Goal: Transaction & Acquisition: Book appointment/travel/reservation

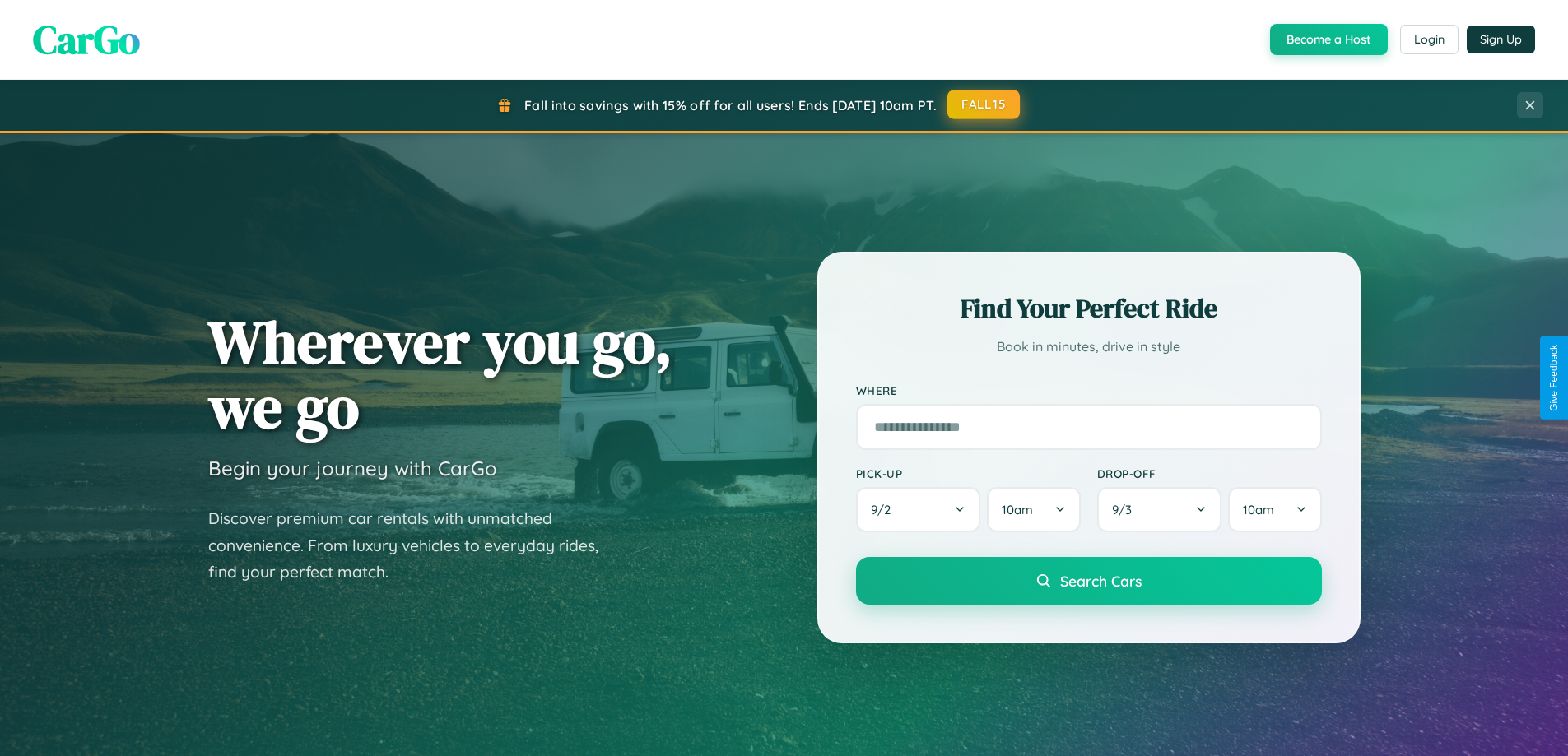
click at [984, 104] on button "FALL15" at bounding box center [984, 104] width 72 height 30
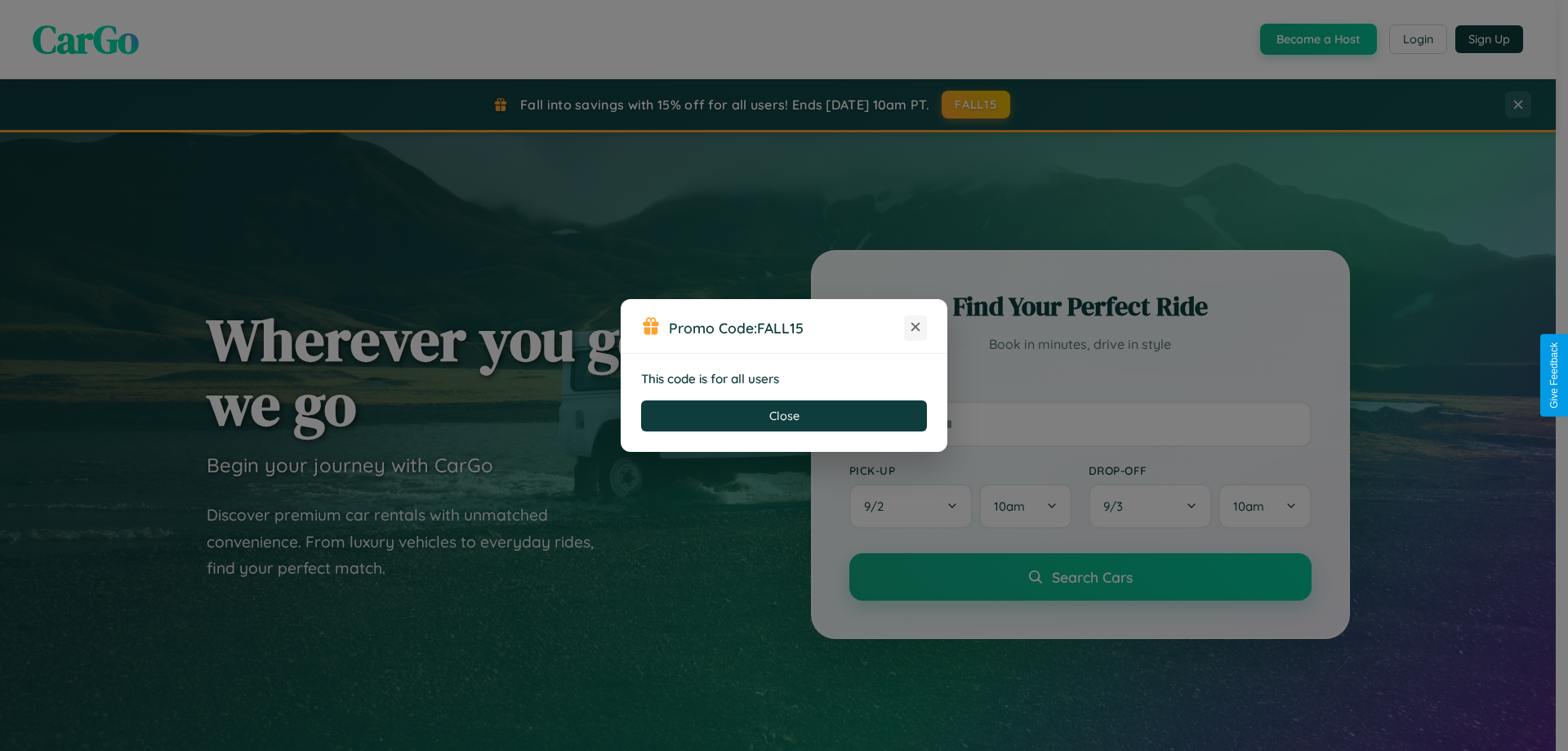
click at [915, 328] on icon at bounding box center [915, 327] width 16 height 16
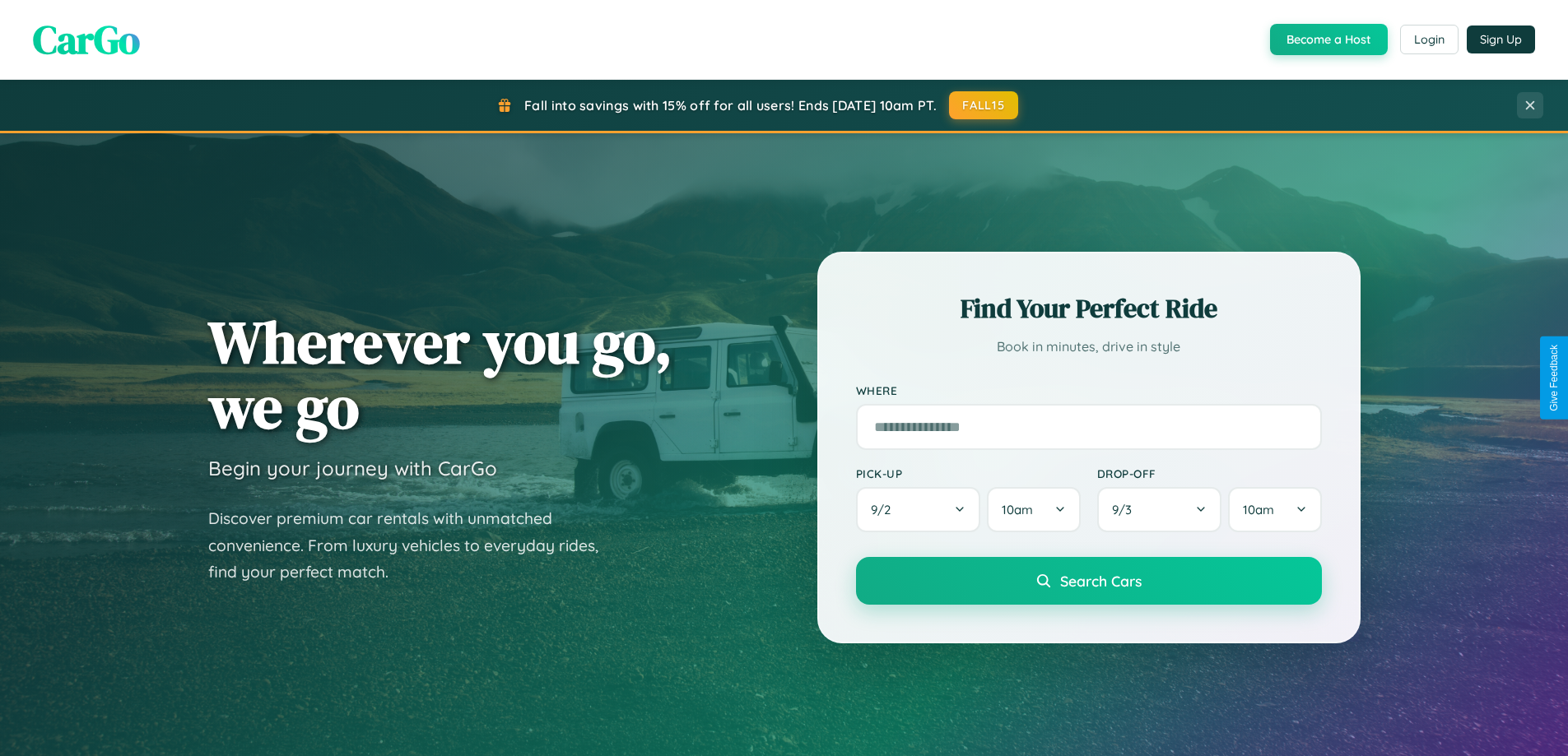
scroll to position [709, 0]
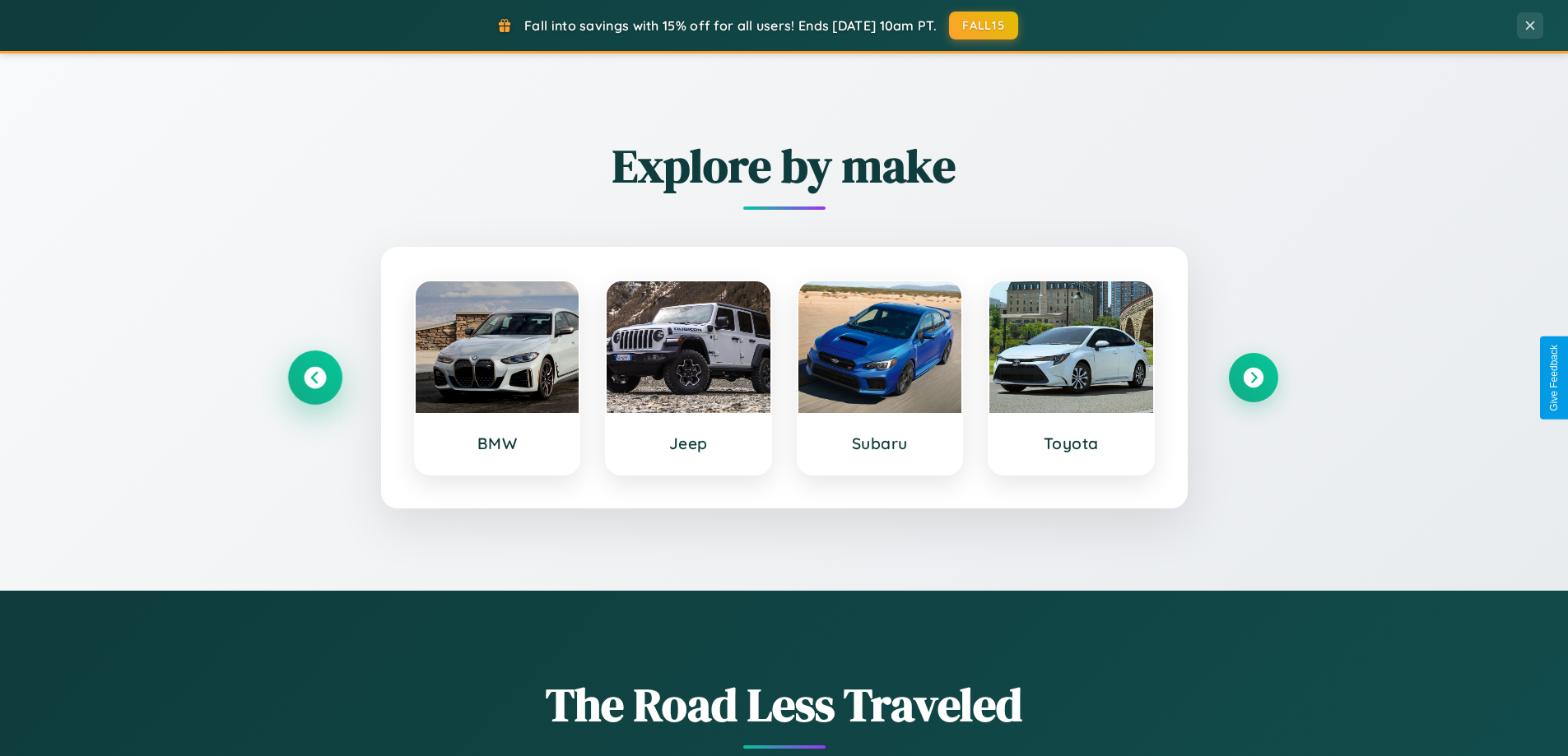
click at [314, 378] on icon at bounding box center [314, 378] width 22 height 22
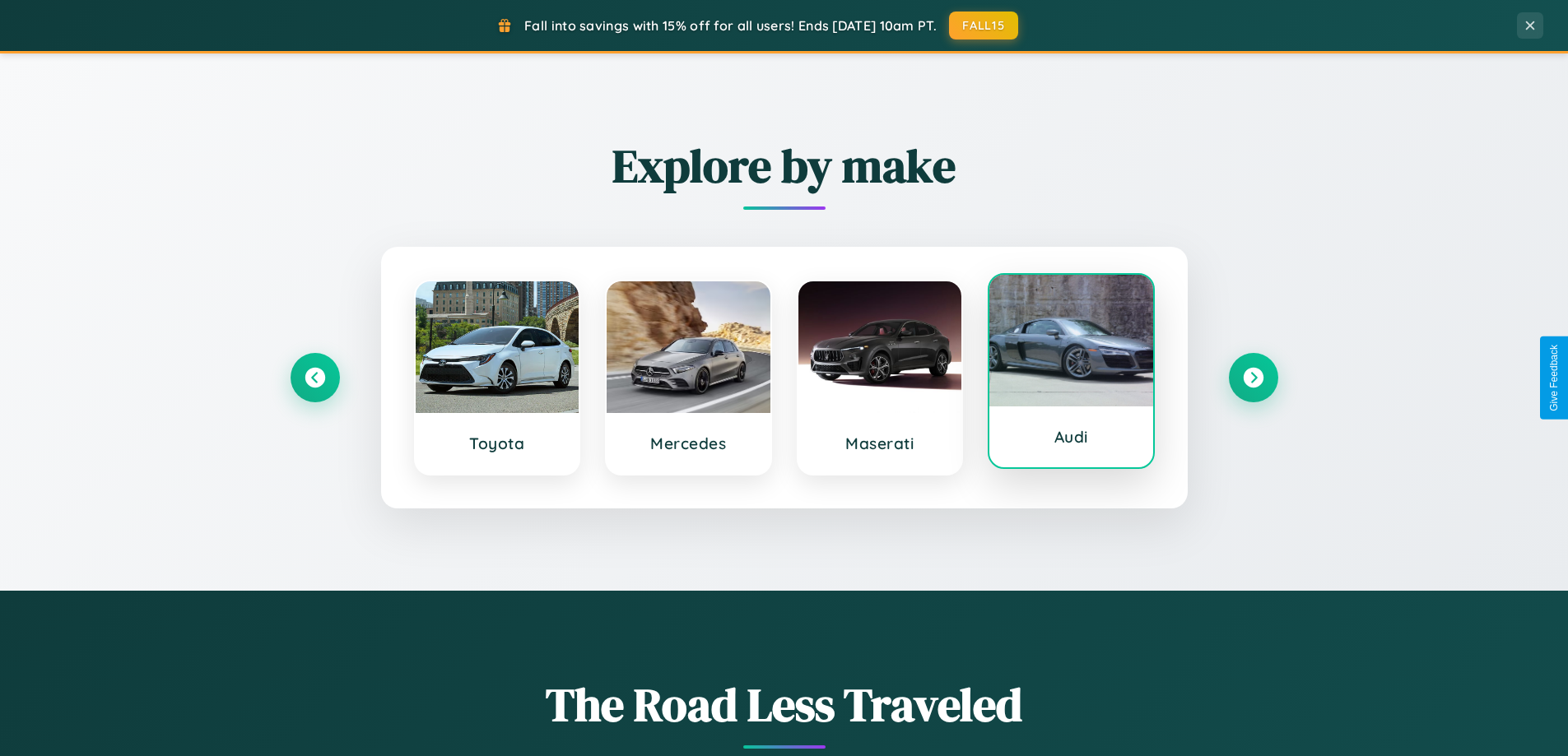
click at [1071, 373] on div at bounding box center [1071, 341] width 164 height 132
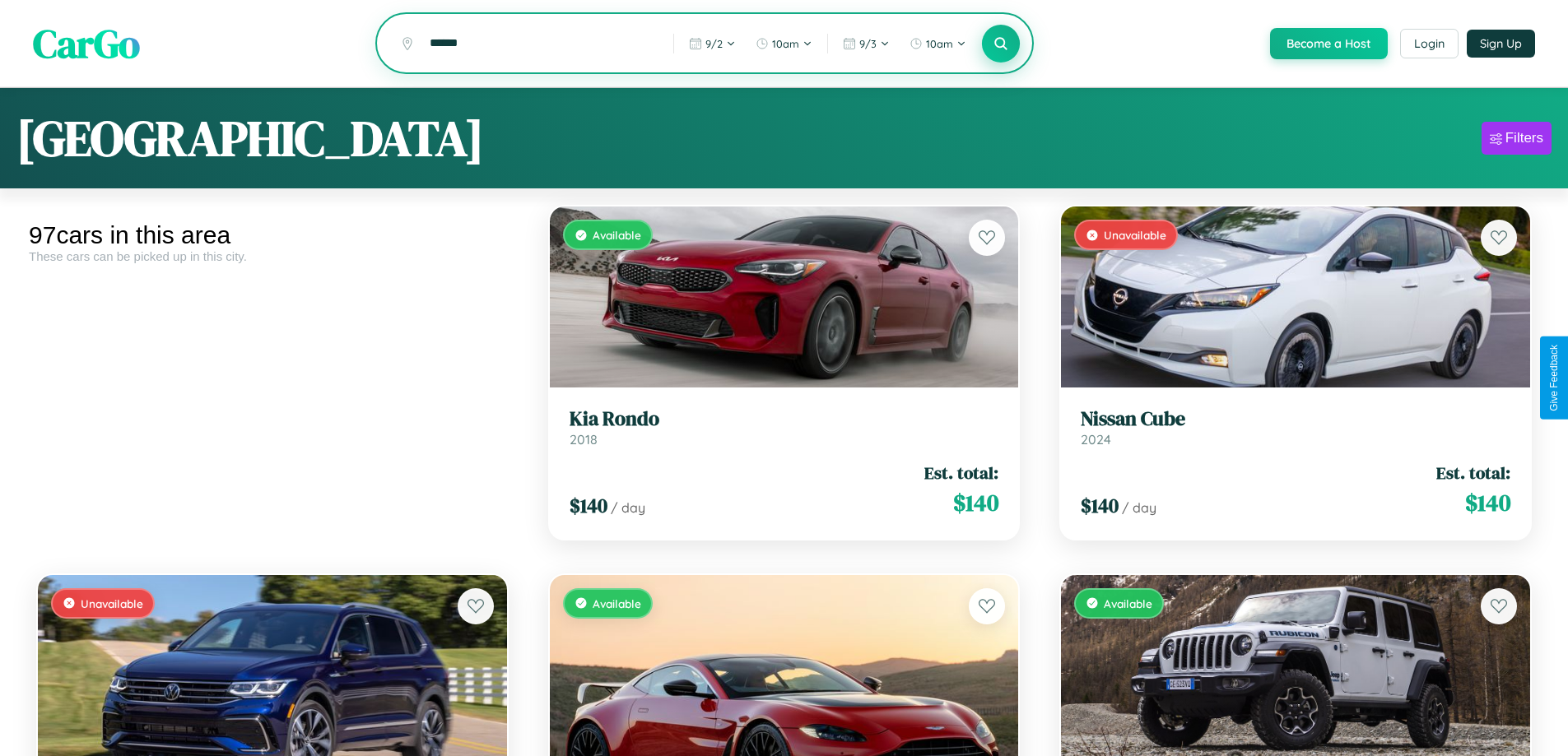
click at [1000, 44] on icon at bounding box center [1001, 43] width 16 height 16
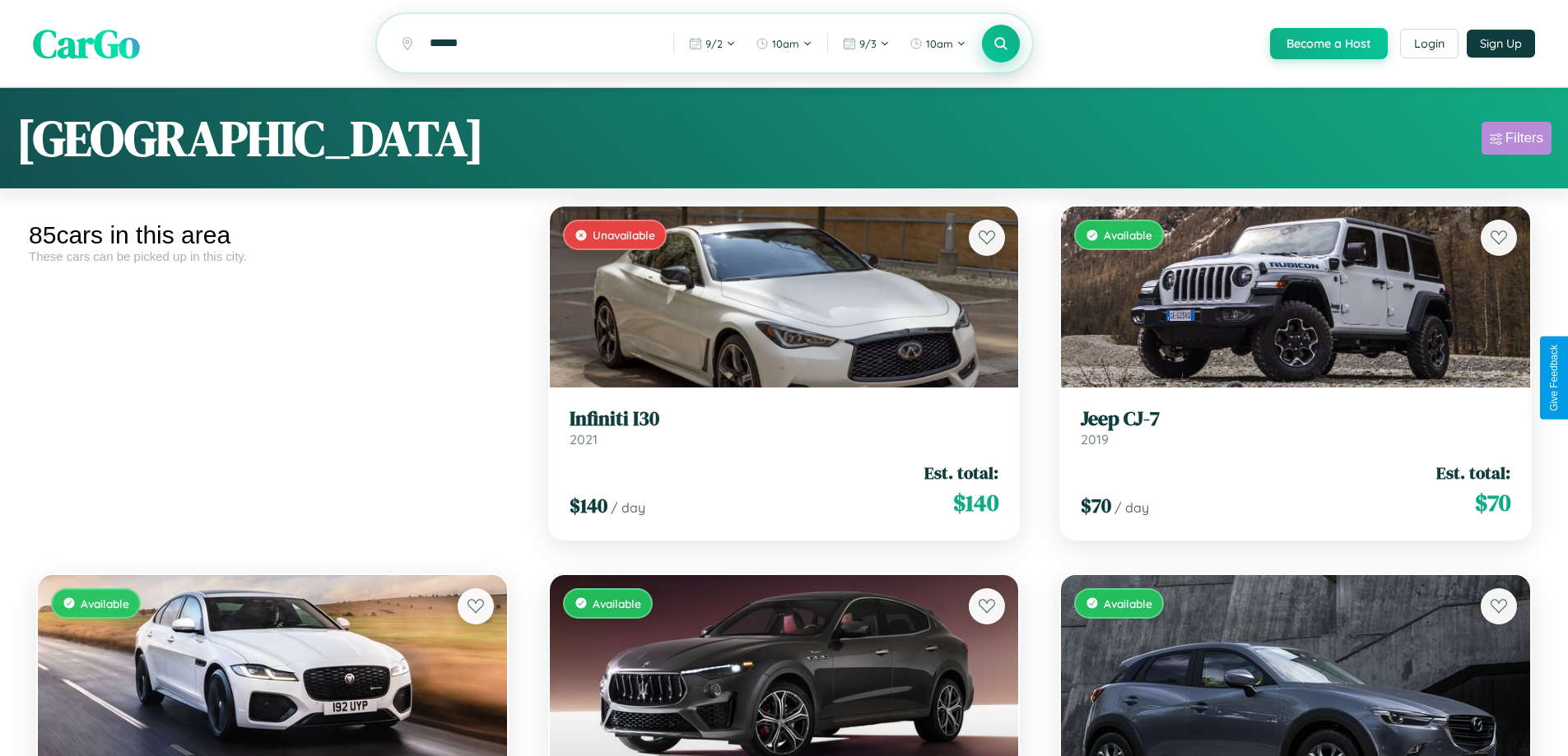
click at [1516, 141] on div "Filters" at bounding box center [1524, 138] width 38 height 16
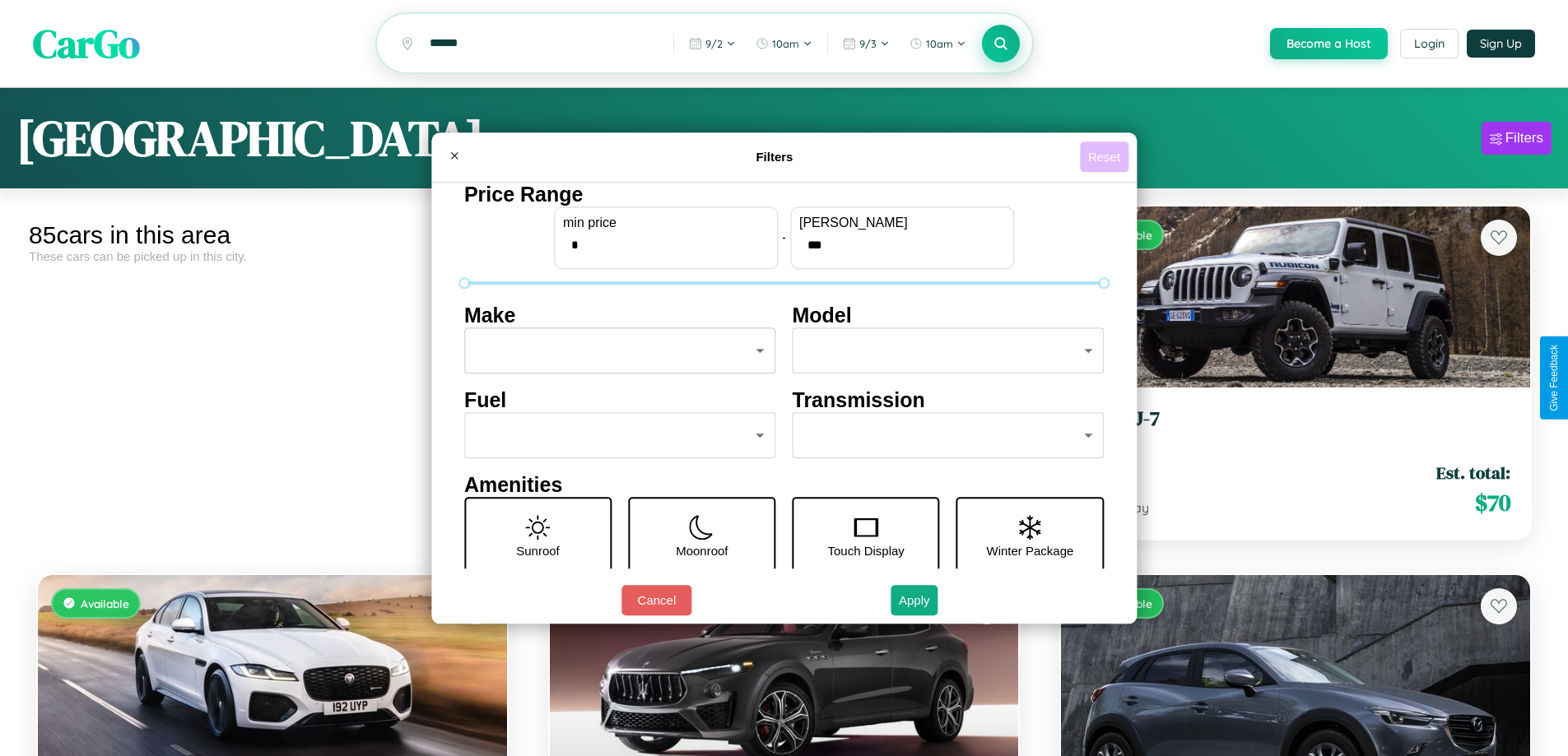
click at [1106, 156] on button "Reset" at bounding box center [1104, 156] width 49 height 30
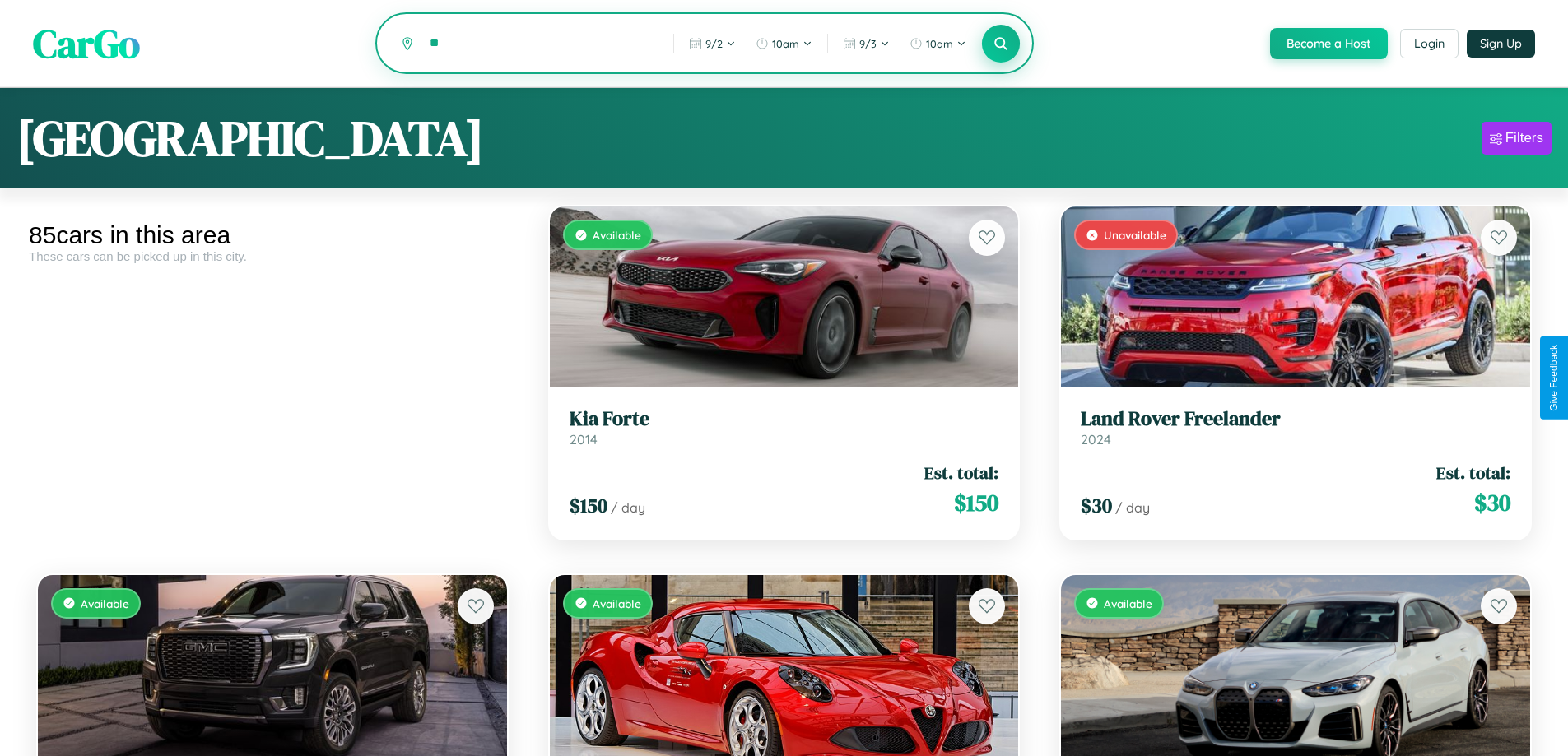
type input "*"
type input "*********"
click at [1000, 44] on icon at bounding box center [1001, 43] width 16 height 16
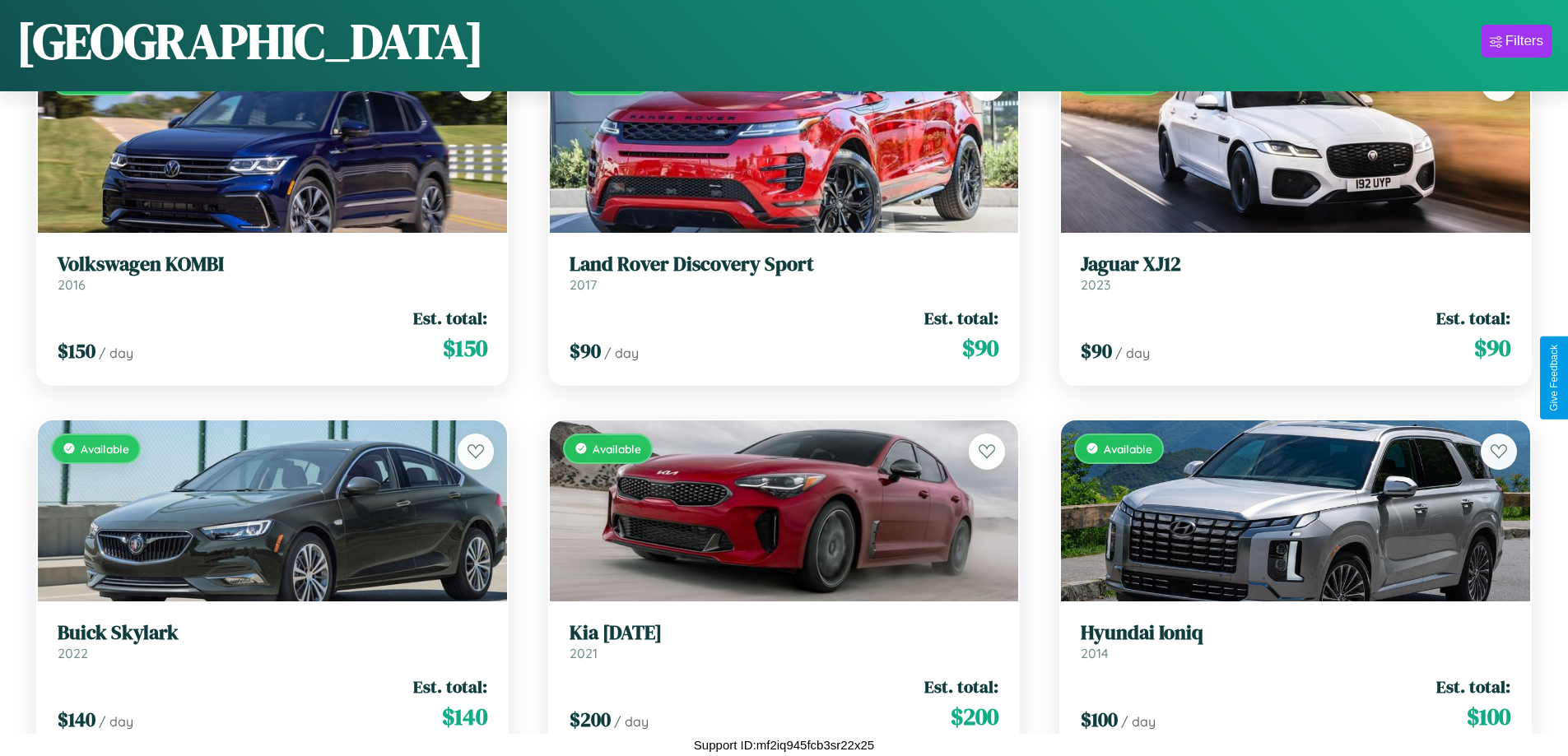
scroll to position [5757, 0]
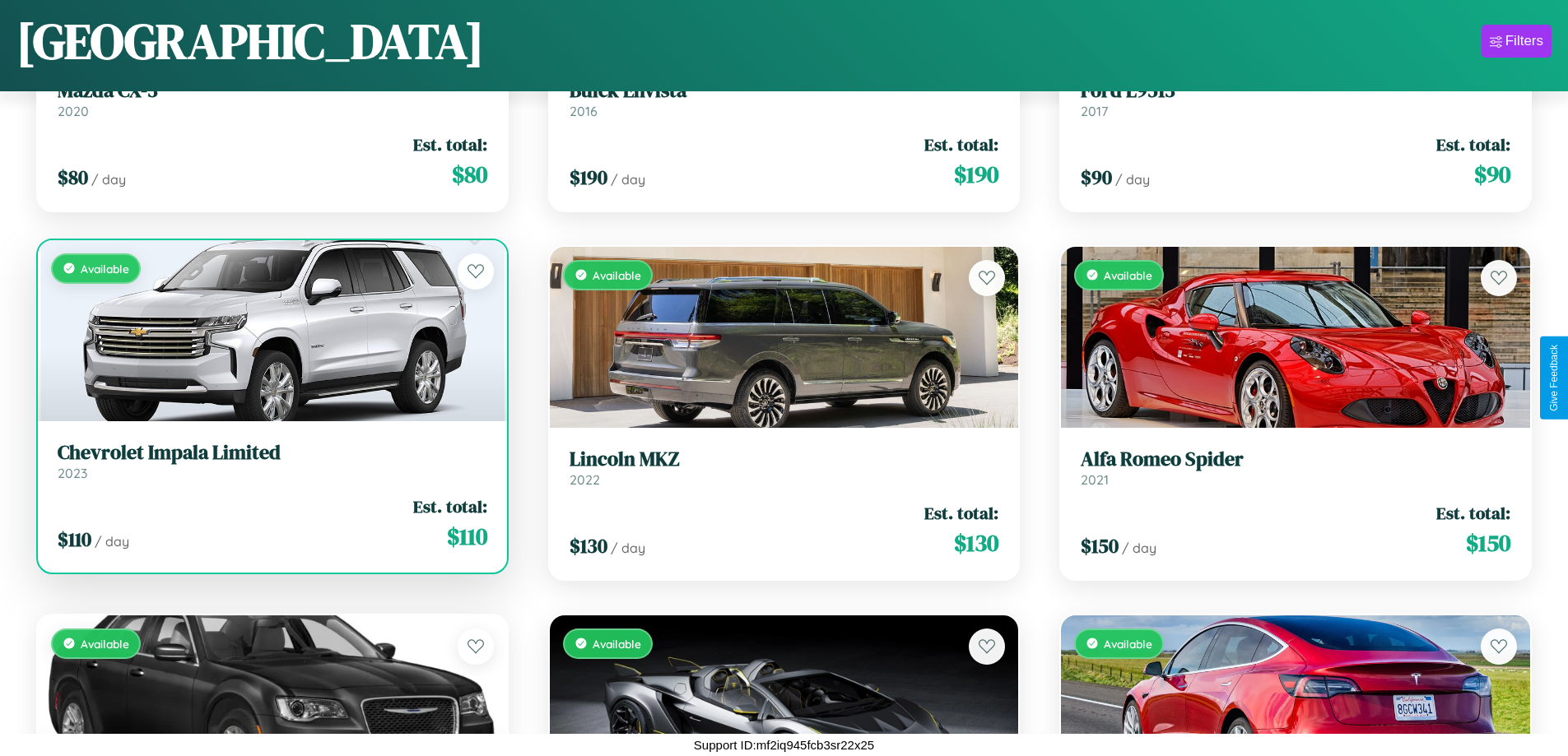
click at [270, 464] on h3 "Chevrolet Impala Limited" at bounding box center [272, 452] width 430 height 24
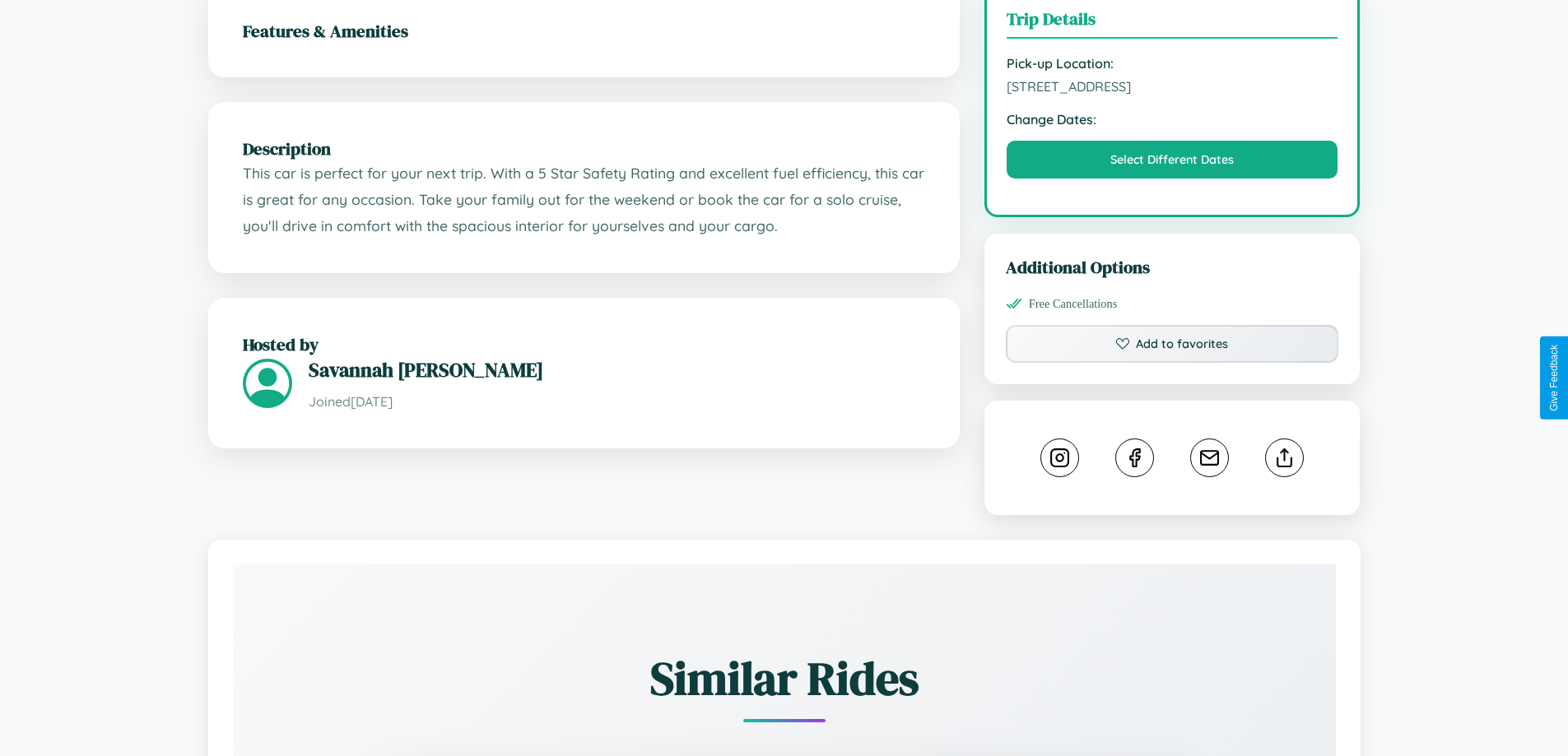
scroll to position [554, 0]
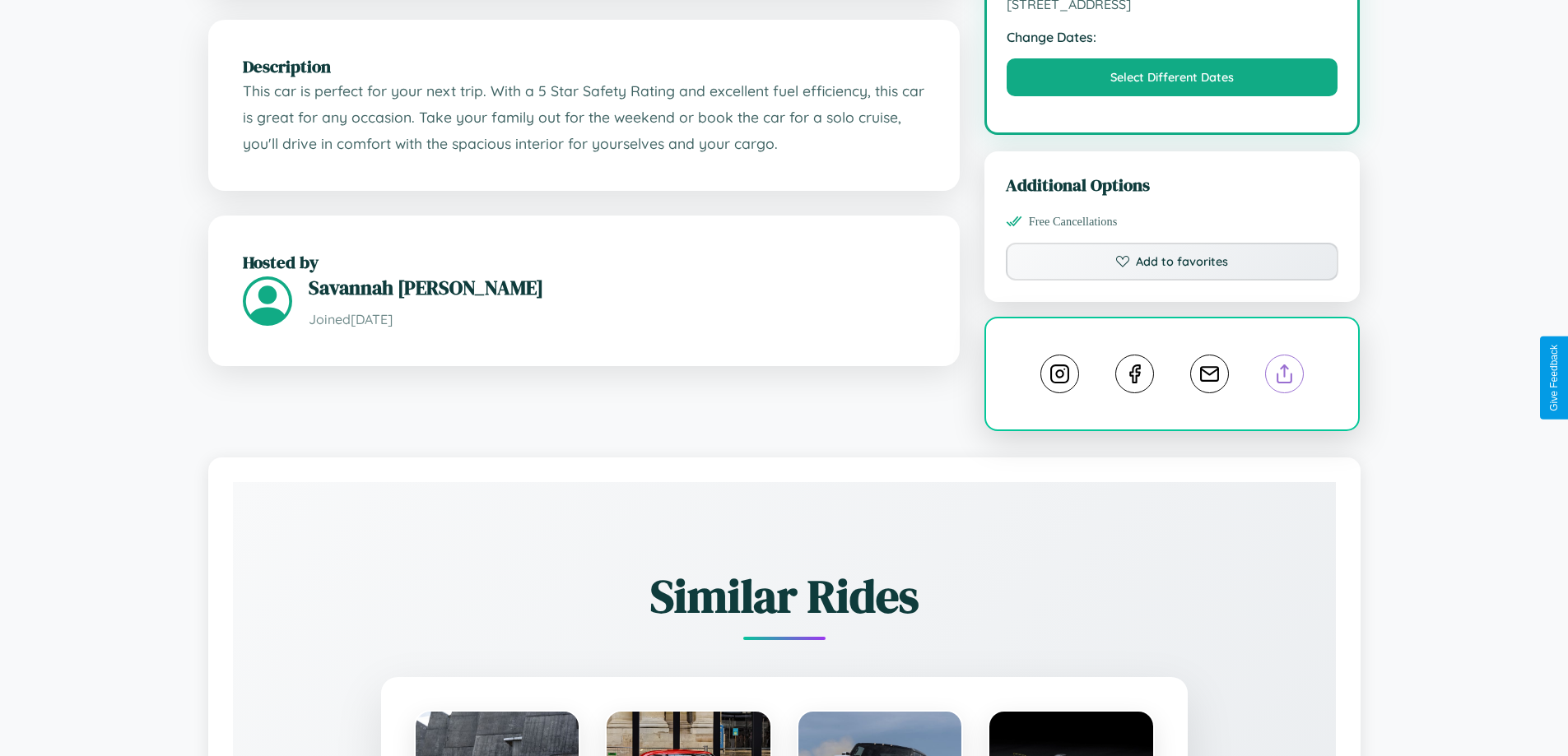
click at [1285, 376] on line at bounding box center [1285, 371] width 0 height 12
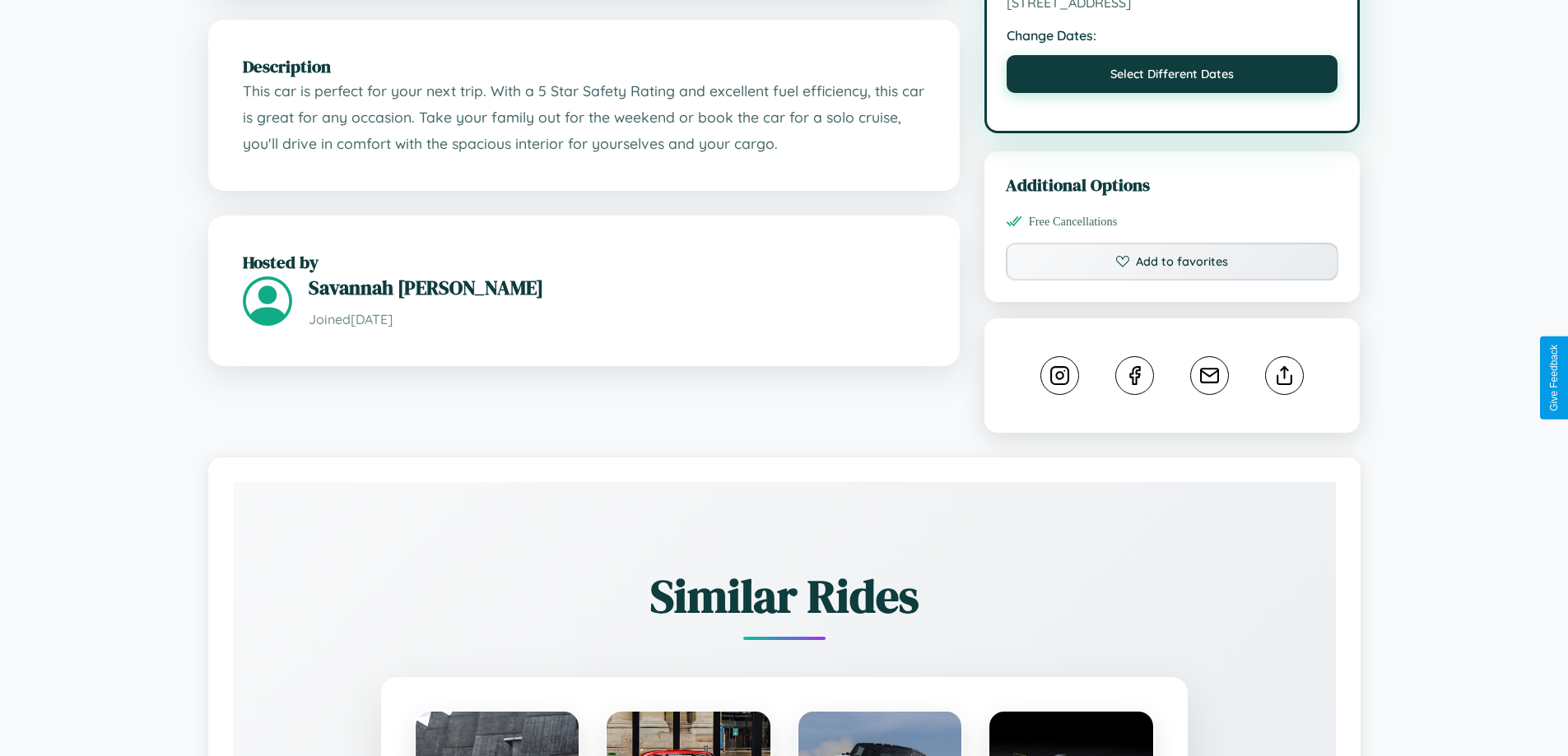
click at [1172, 80] on button "Select Different Dates" at bounding box center [1172, 74] width 332 height 38
select select "*"
select select "****"
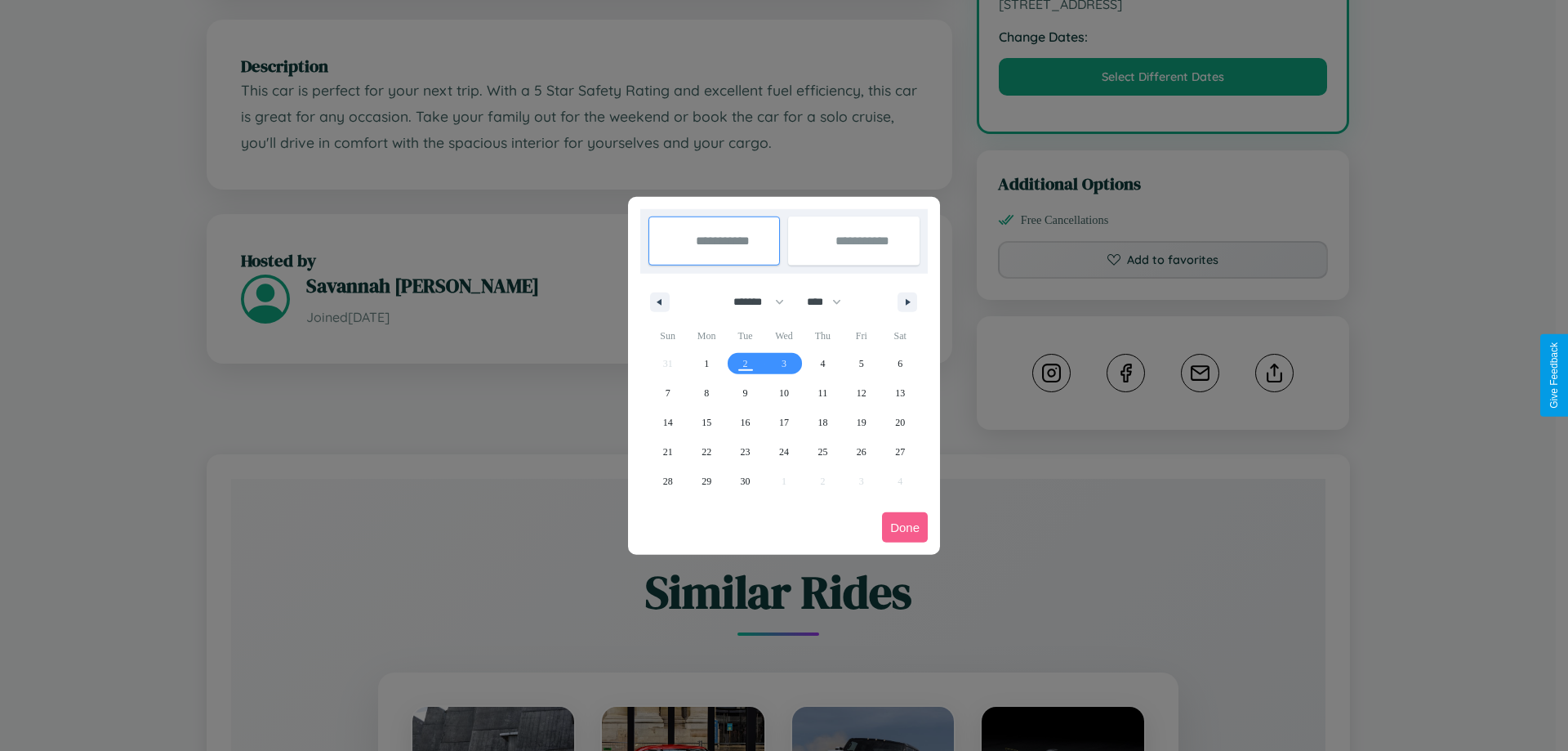
drag, startPoint x: 751, startPoint y: 302, endPoint x: 784, endPoint y: 328, distance: 42.0
click at [751, 302] on select "******* ******** ***** ***** *** **** **** ****** ********* ******* ******** **…" at bounding box center [755, 302] width 69 height 27
select select "*"
click at [831, 302] on select "**** **** **** **** **** **** **** **** **** **** **** **** **** **** **** ****…" at bounding box center [823, 302] width 49 height 27
select select "****"
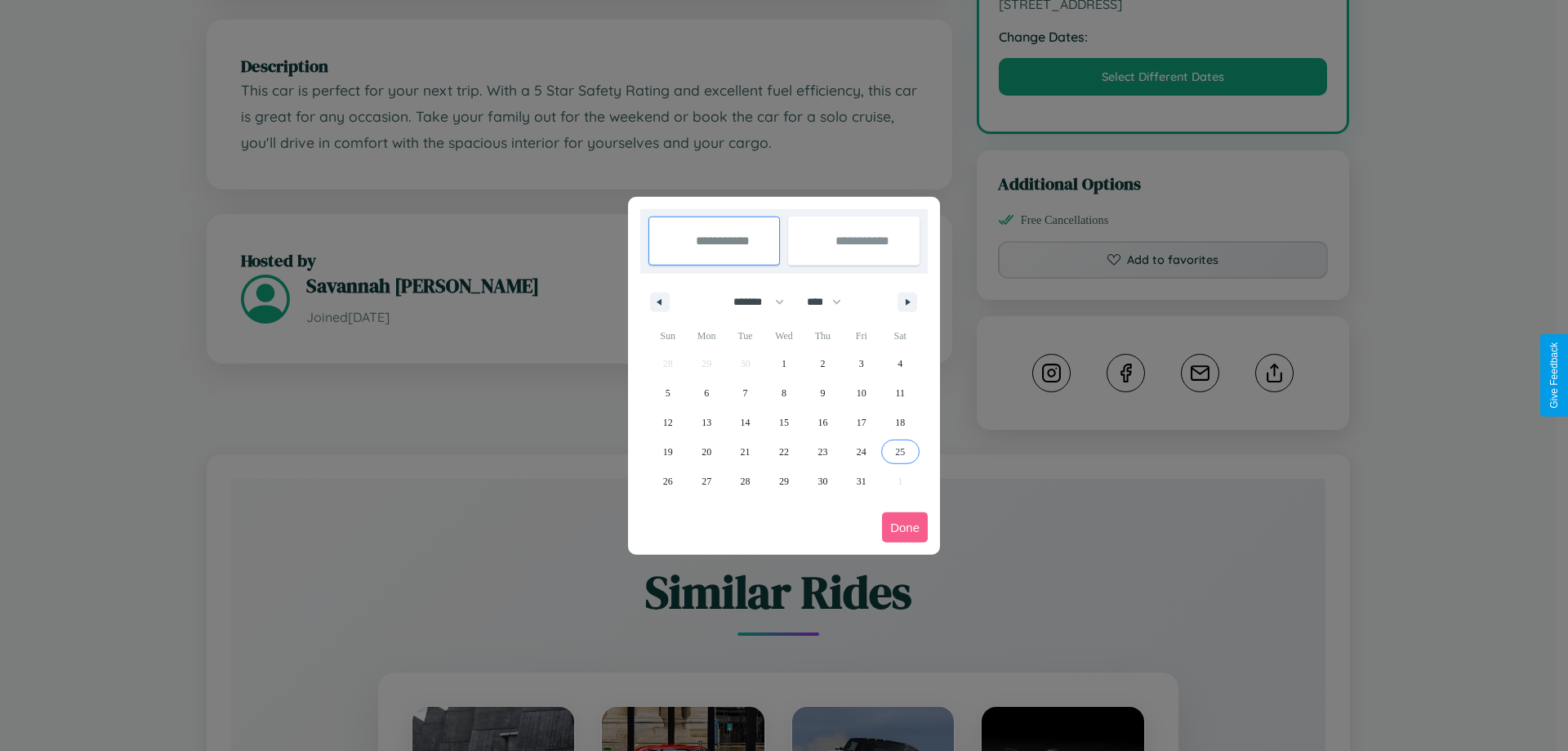
click at [900, 451] on span "25" at bounding box center [900, 452] width 10 height 29
type input "**********"
click at [907, 302] on icon "button" at bounding box center [911, 302] width 8 height 7
select select "*"
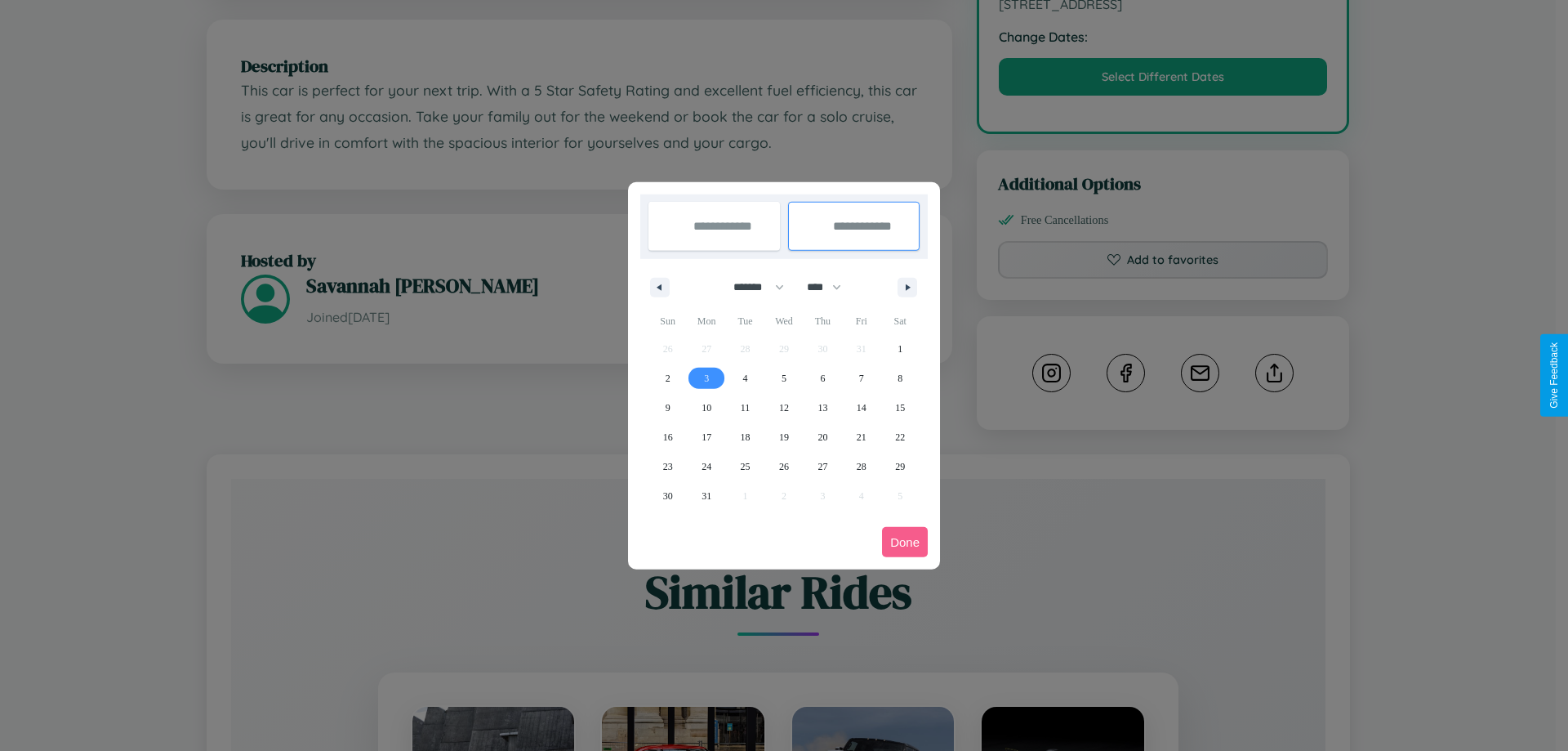
click at [706, 378] on span "3" at bounding box center [706, 378] width 5 height 29
type input "**********"
select select "*"
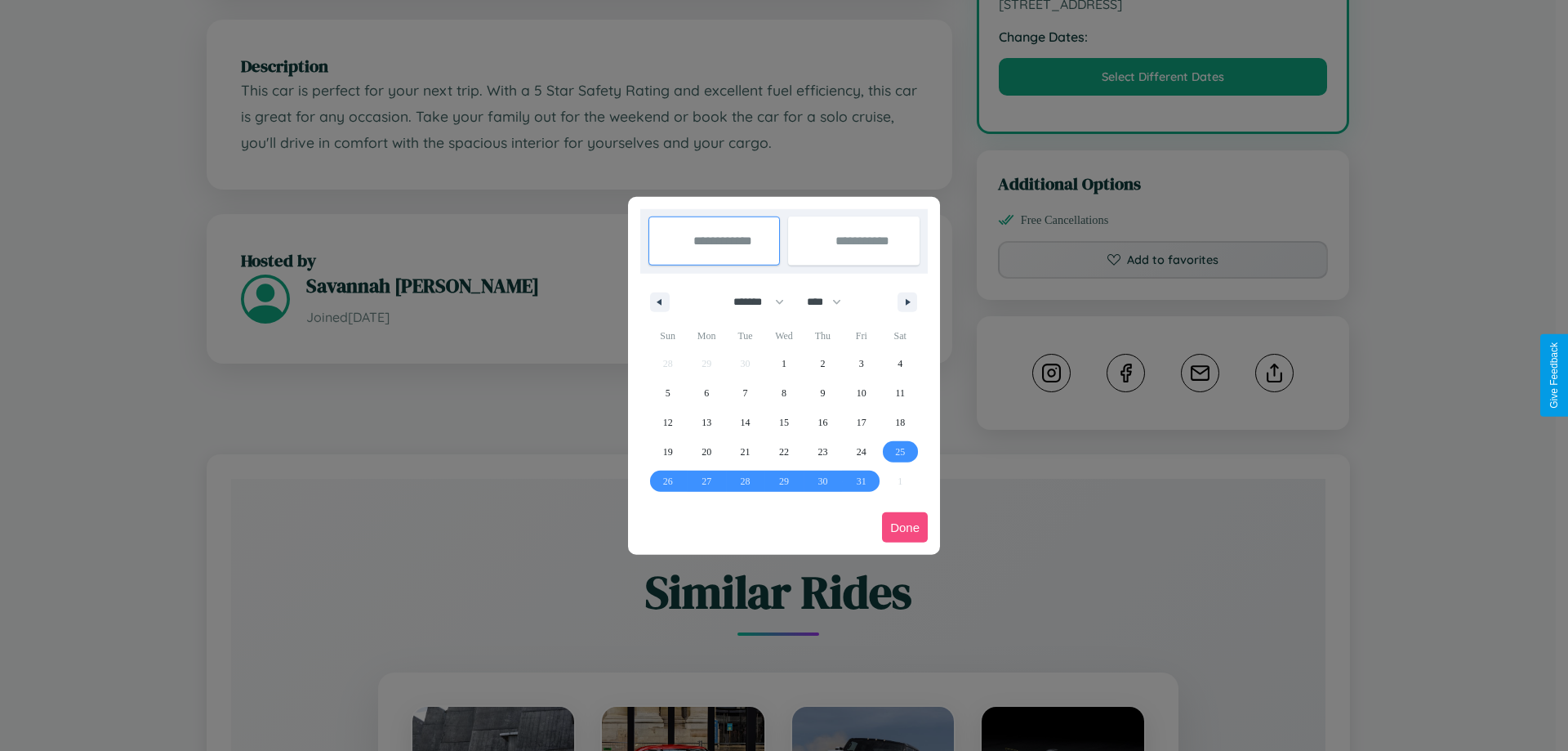
click at [905, 527] on button "Done" at bounding box center [905, 527] width 46 height 30
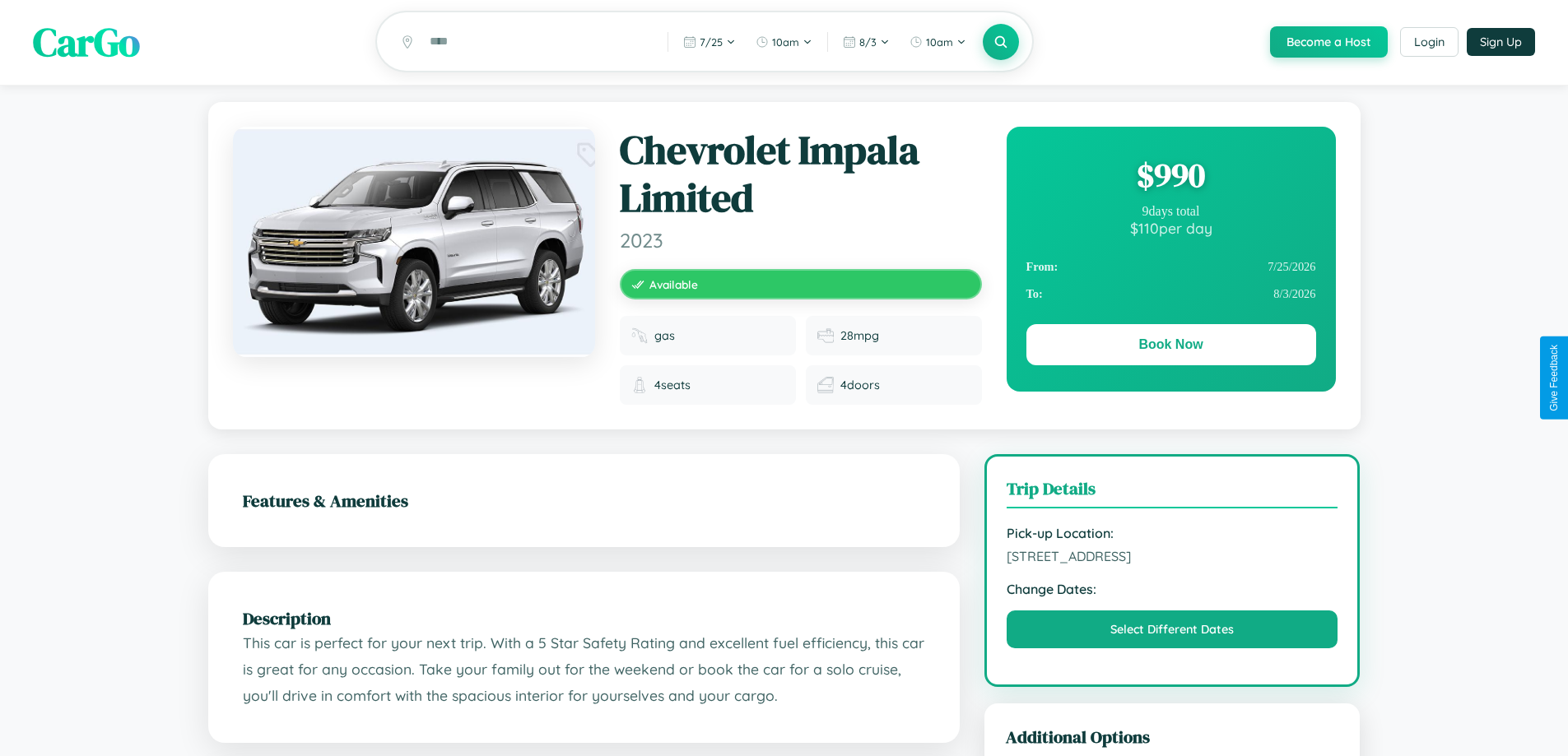
scroll to position [0, 0]
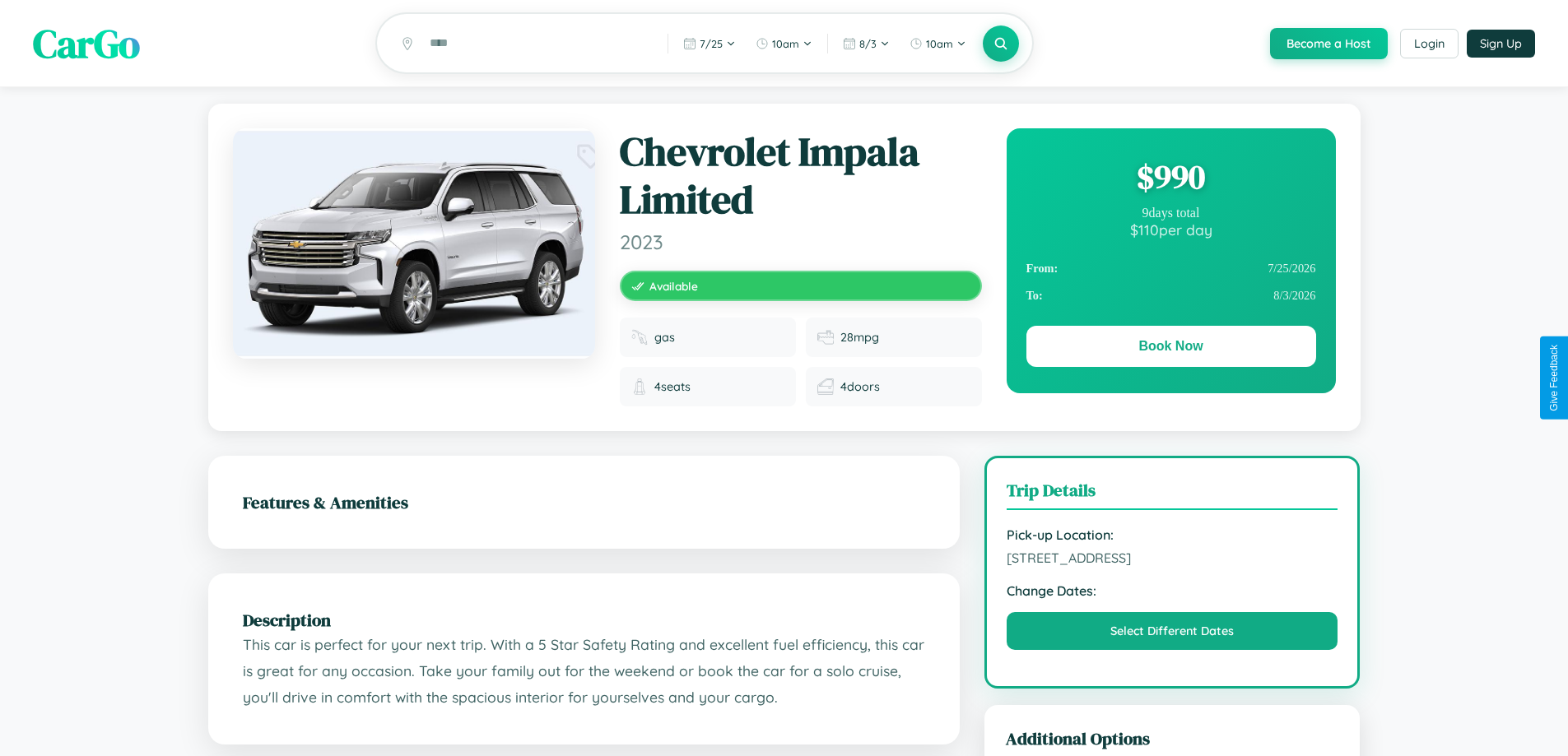
click at [1170, 179] on div "$ 990" at bounding box center [1171, 177] width 290 height 44
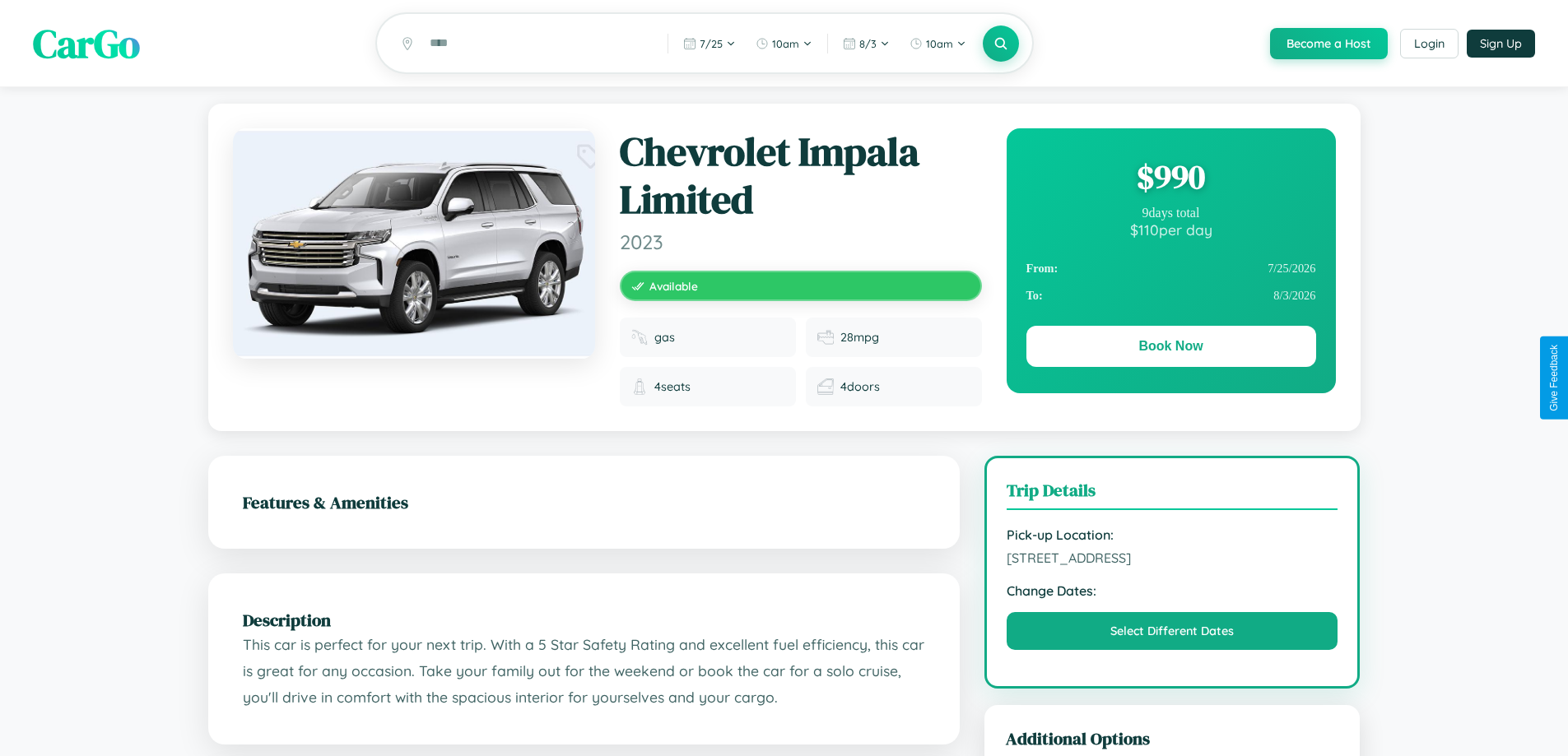
click at [1170, 179] on div "$ 990" at bounding box center [1171, 177] width 290 height 44
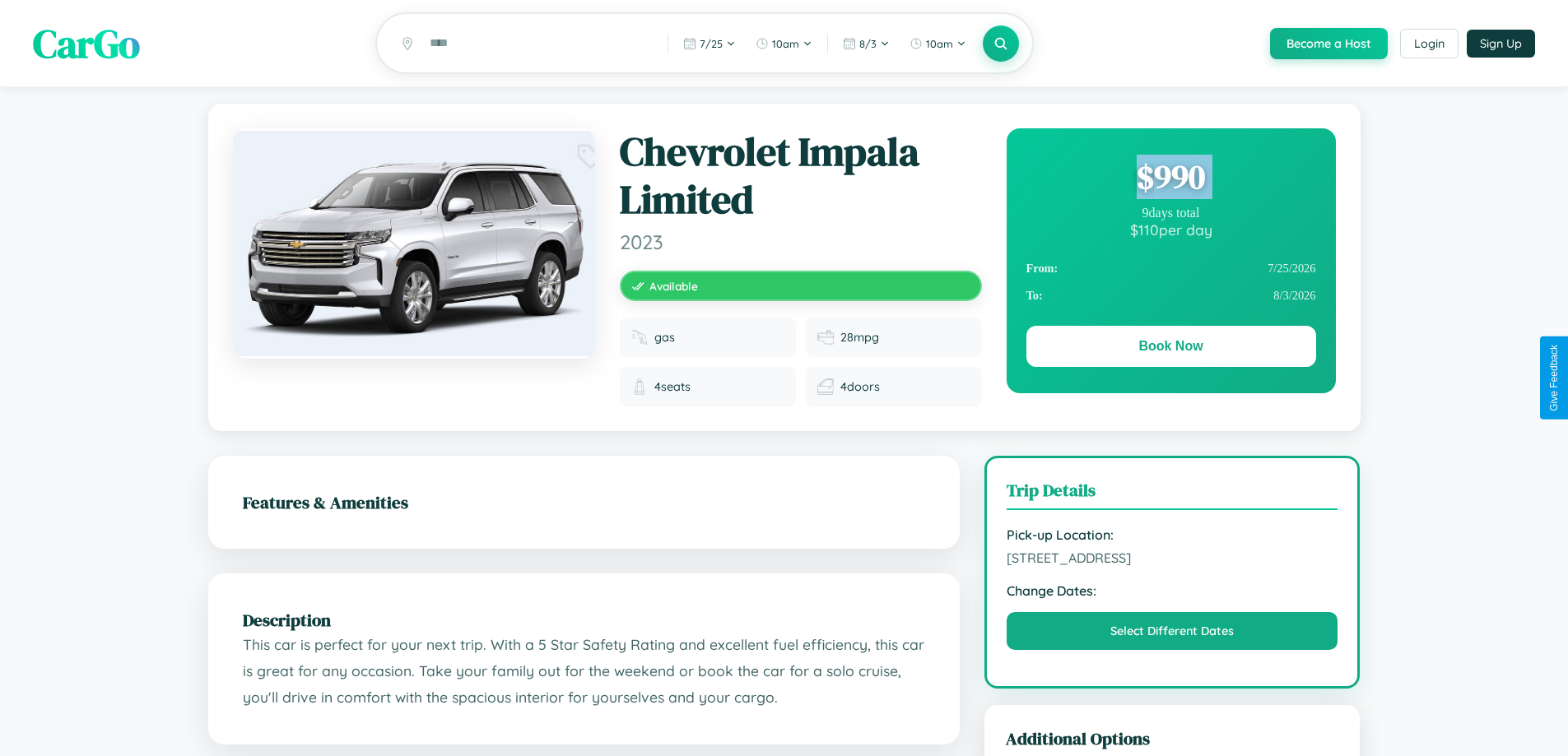
click at [1170, 179] on div "$ 990" at bounding box center [1171, 177] width 290 height 44
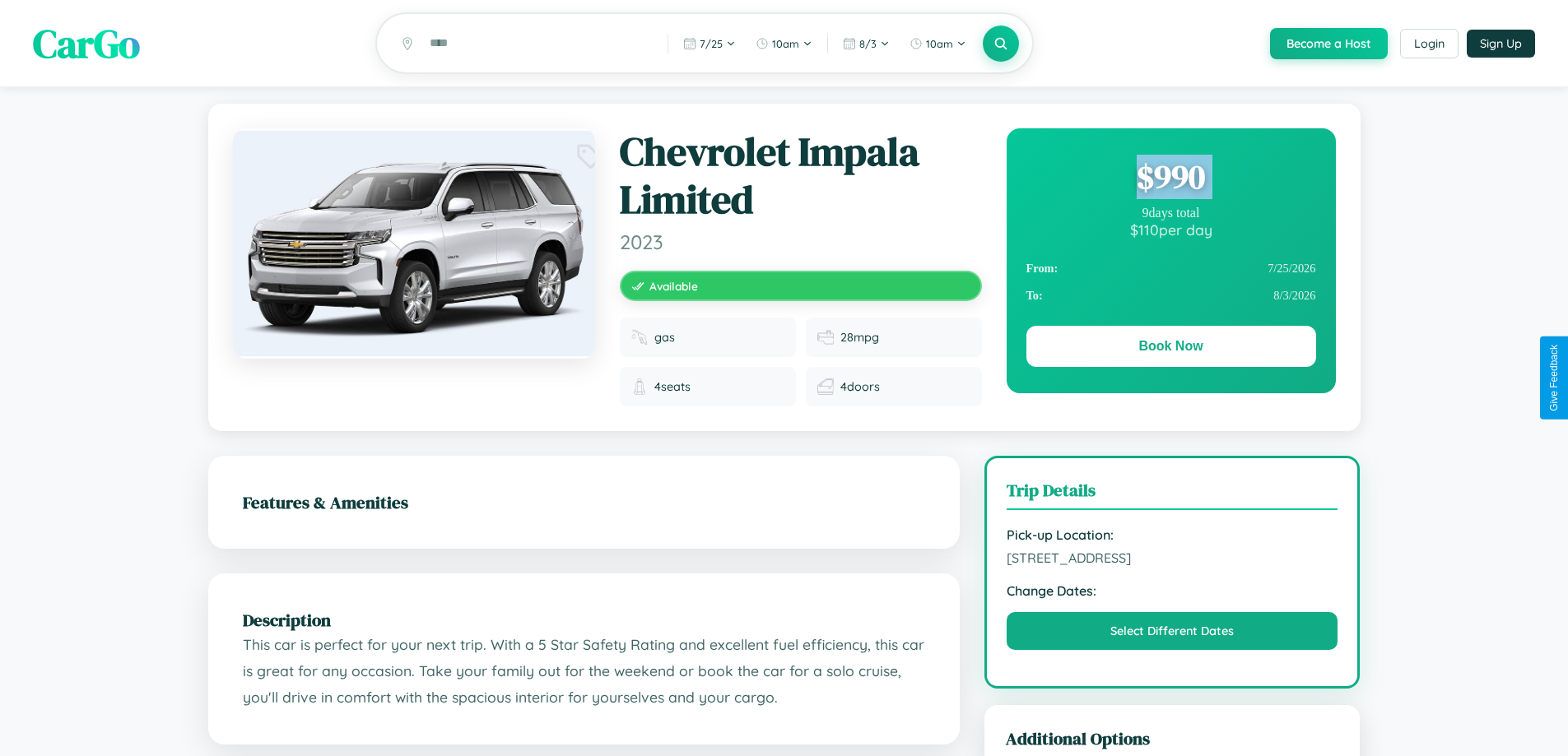
click at [1170, 179] on div "$ 990" at bounding box center [1171, 177] width 290 height 44
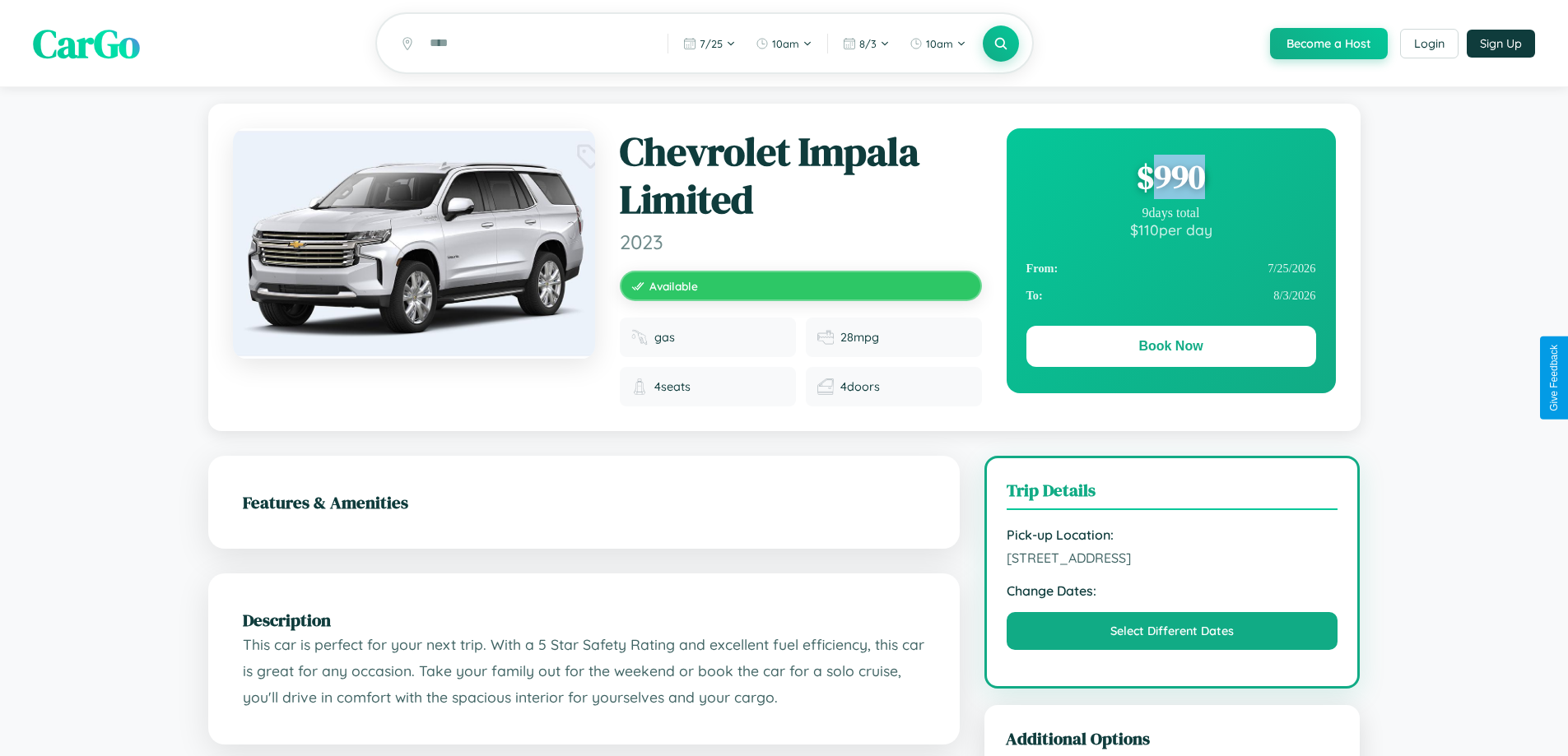
click at [1170, 179] on div "$ 990" at bounding box center [1171, 177] width 290 height 44
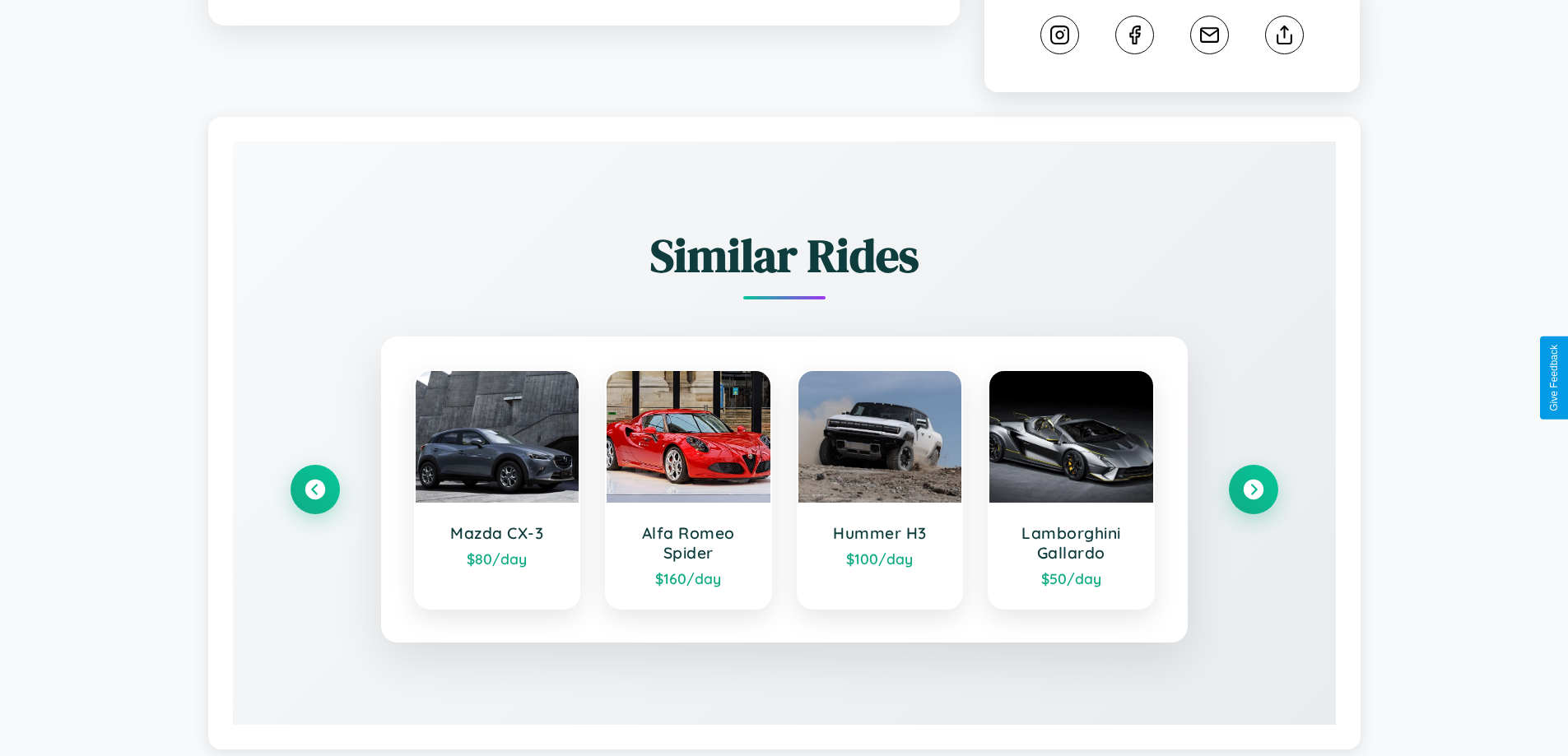
scroll to position [929, 0]
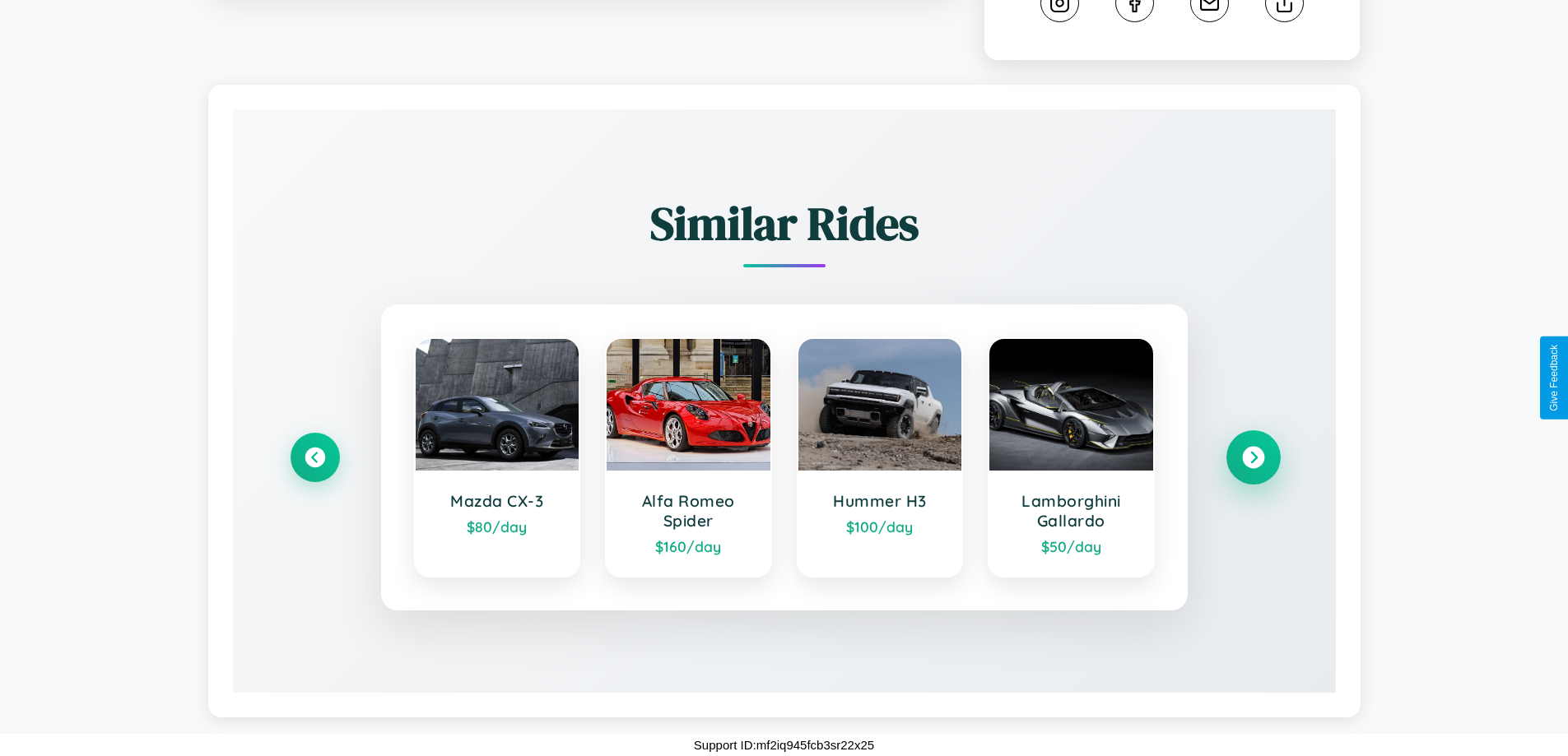
click at [1253, 457] on icon at bounding box center [1253, 457] width 22 height 22
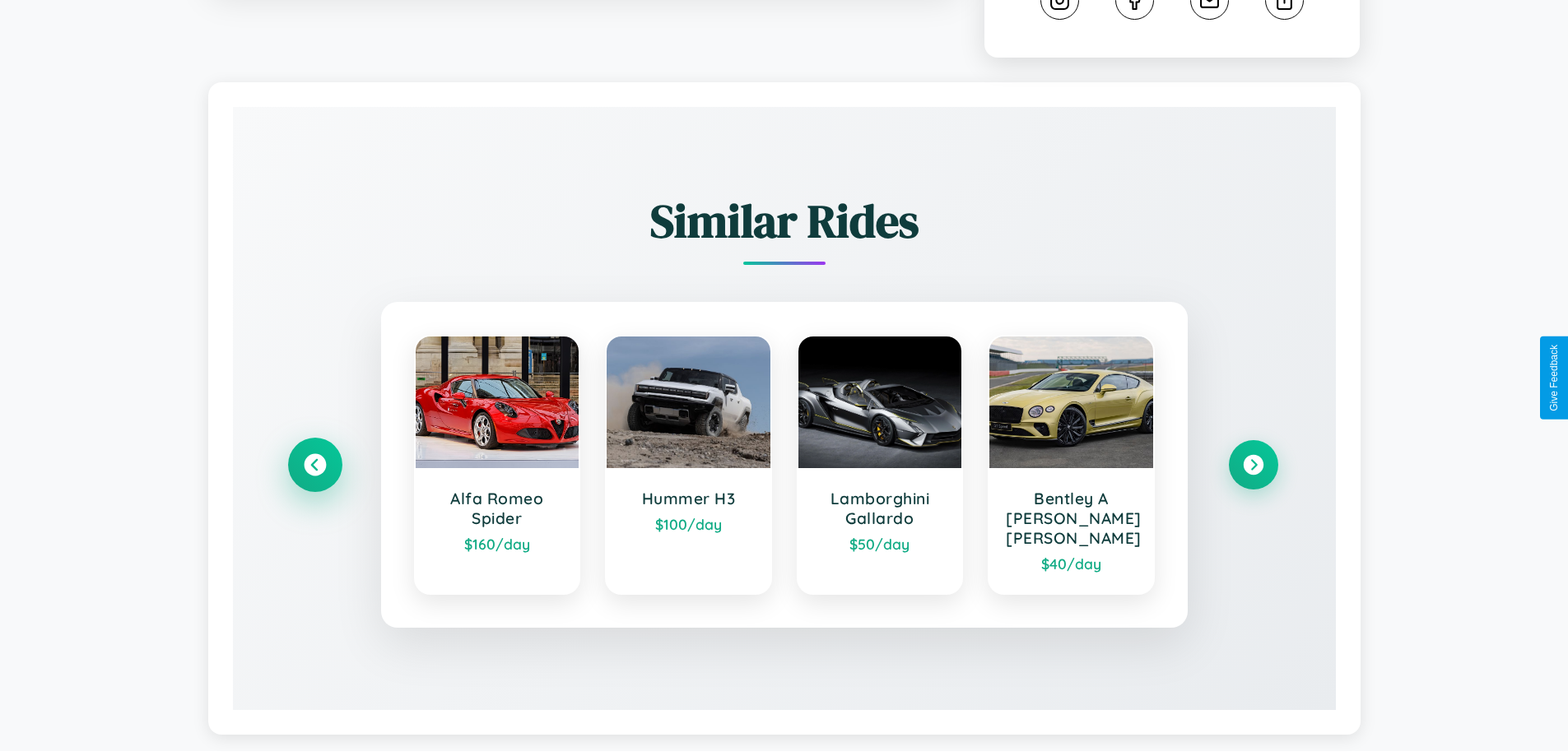
click at [314, 457] on icon at bounding box center [314, 465] width 22 height 22
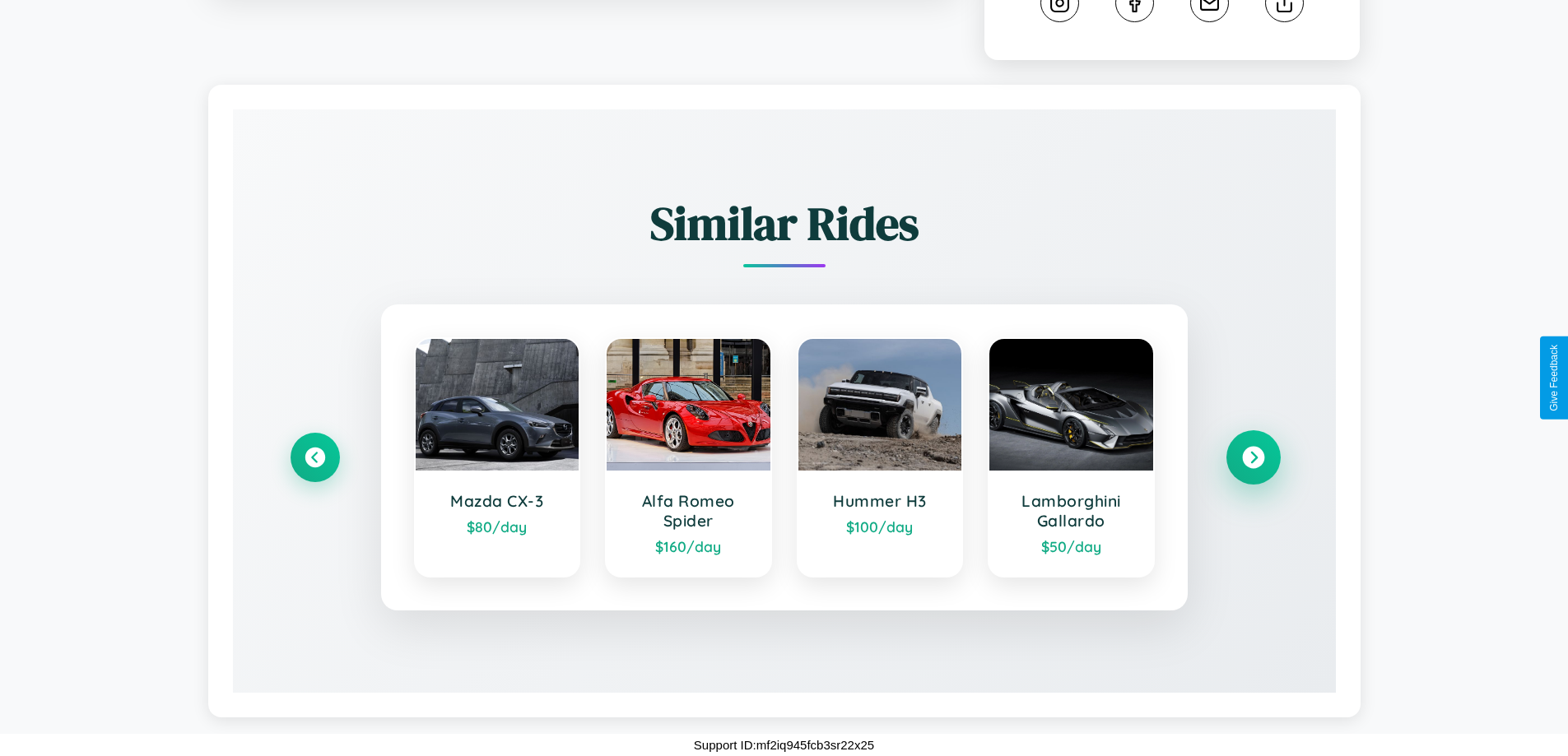
click at [1253, 457] on icon at bounding box center [1253, 457] width 22 height 22
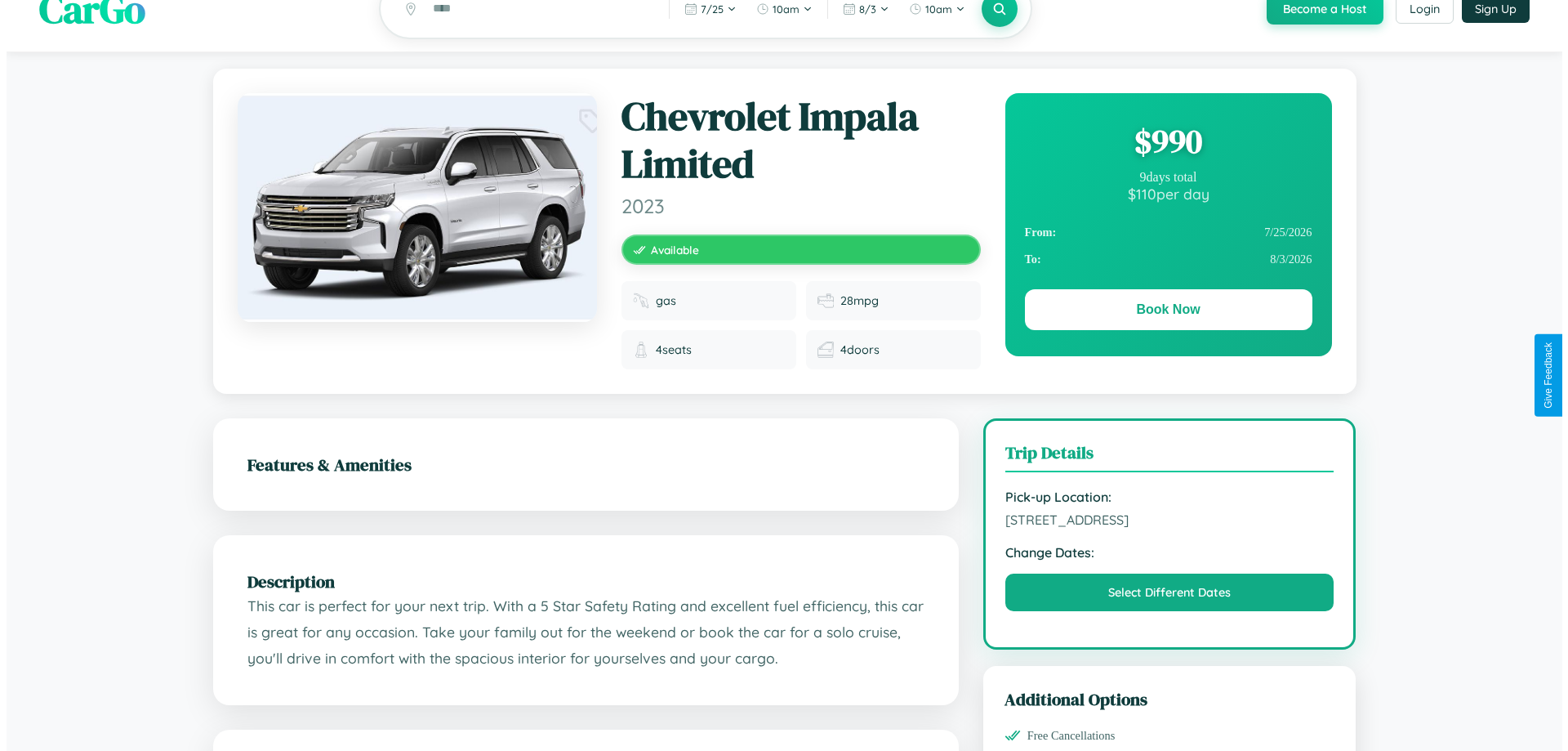
scroll to position [0, 0]
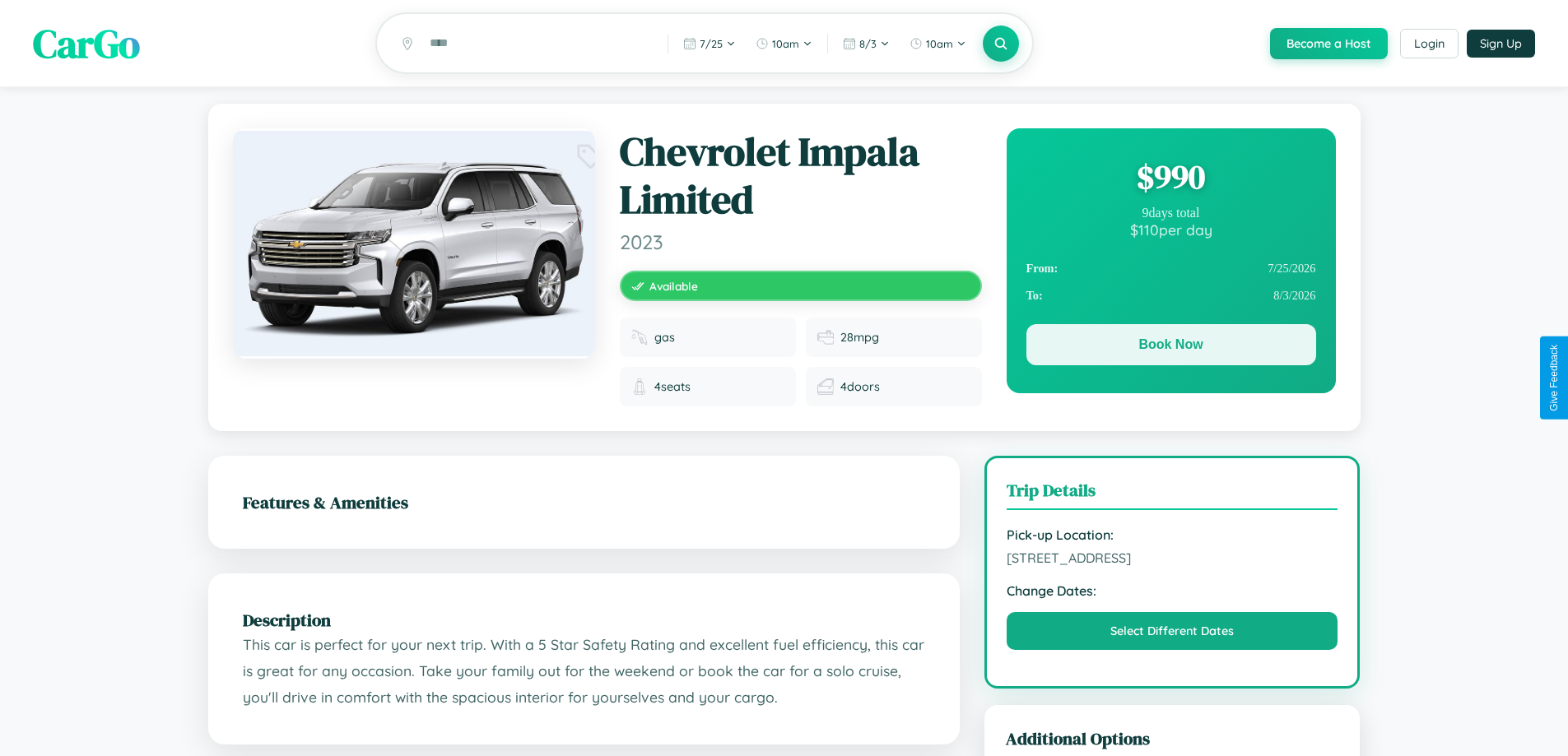
click at [1170, 347] on button "Book Now" at bounding box center [1171, 345] width 290 height 41
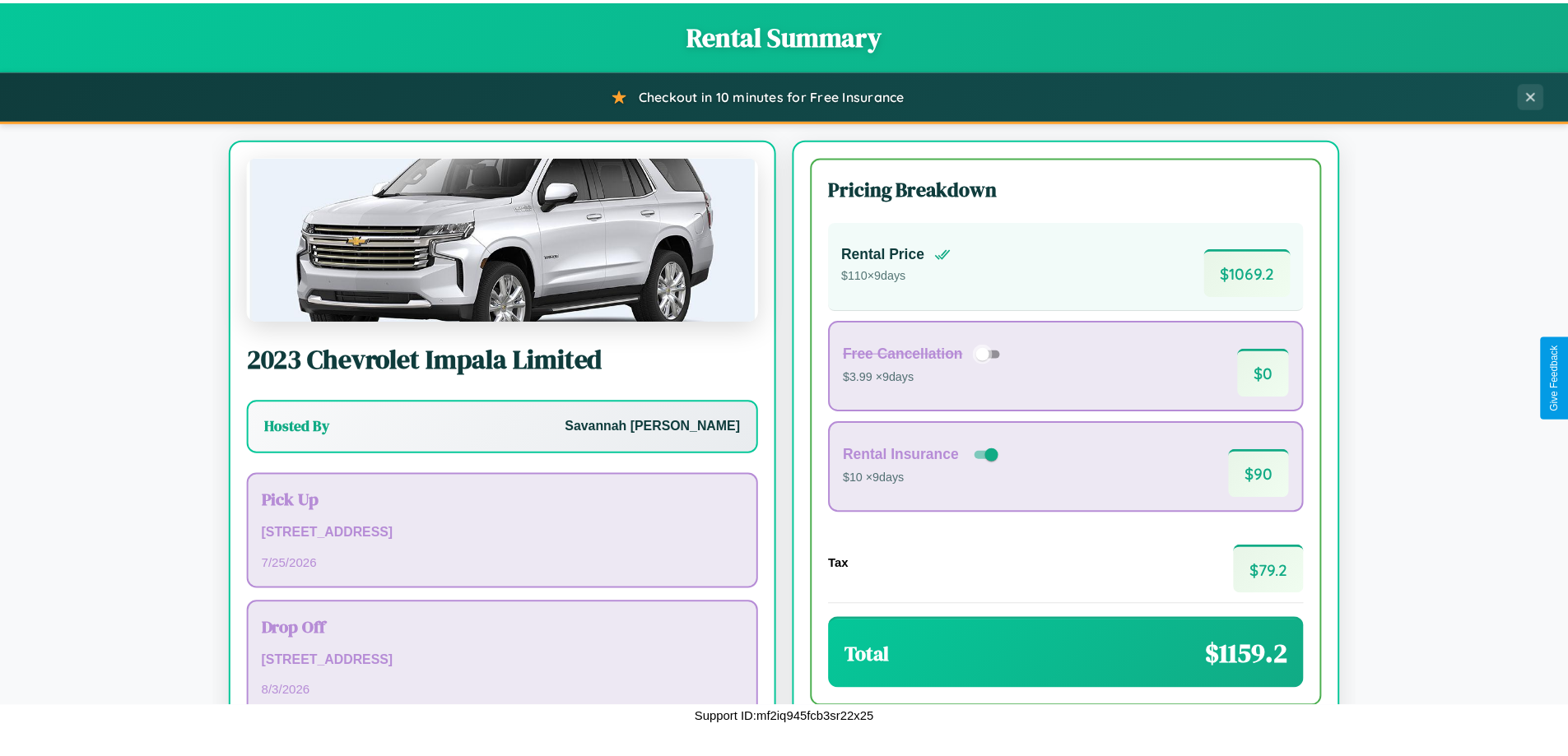
scroll to position [113, 0]
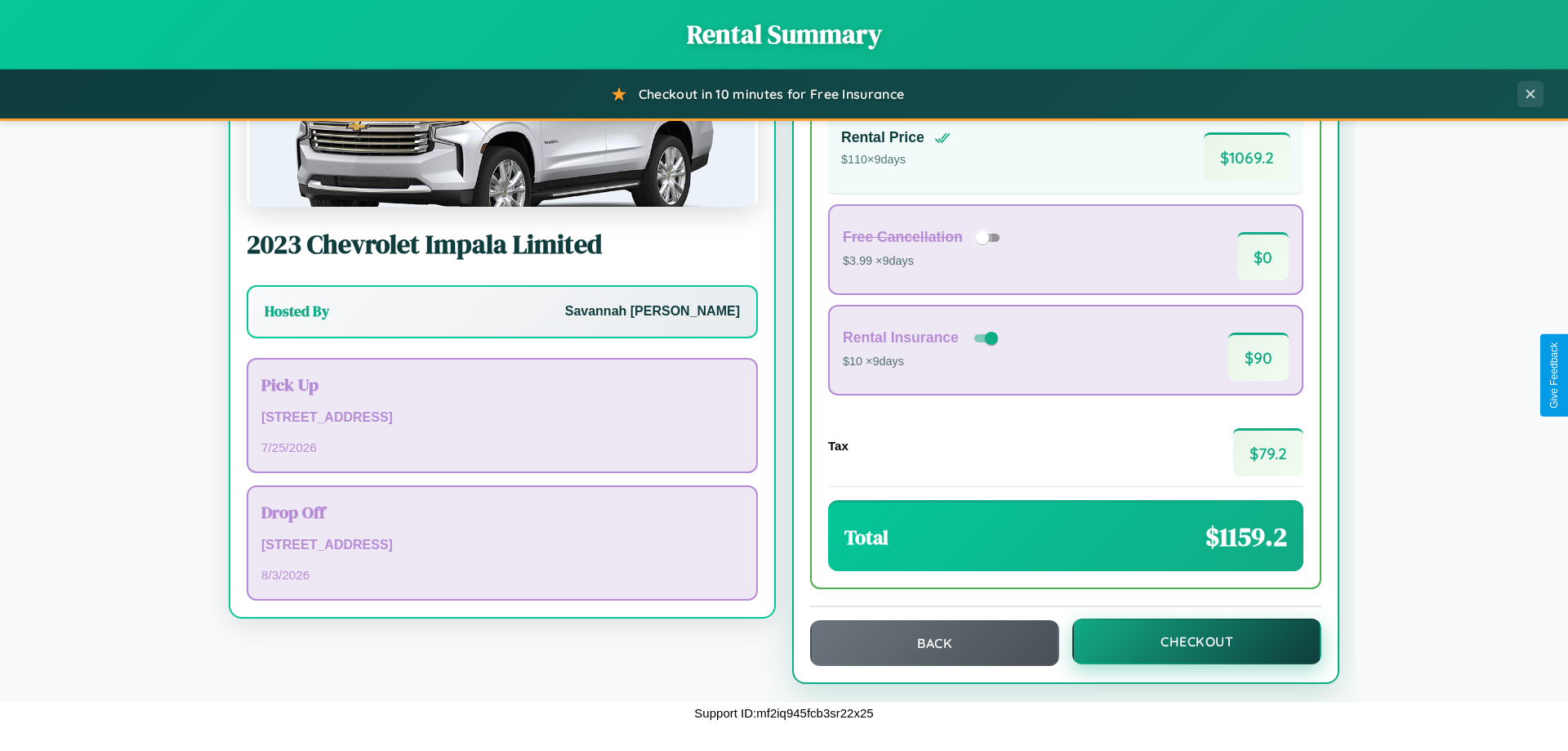
click at [1186, 641] on button "Checkout" at bounding box center [1196, 641] width 249 height 46
